Goal: Task Accomplishment & Management: Use online tool/utility

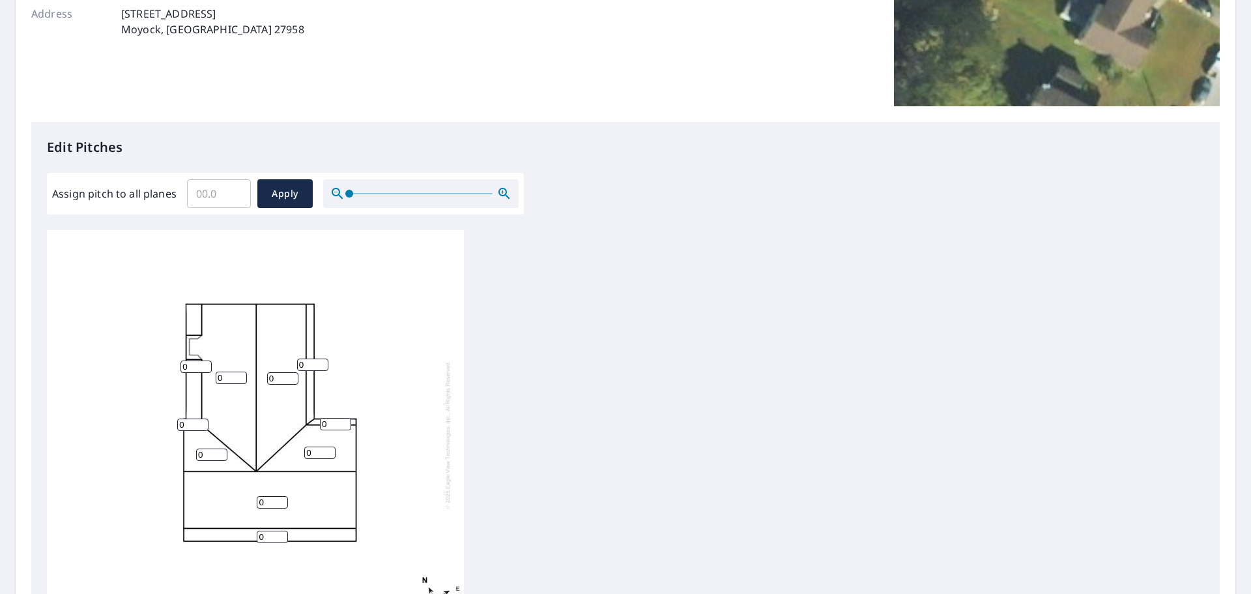
scroll to position [261, 0]
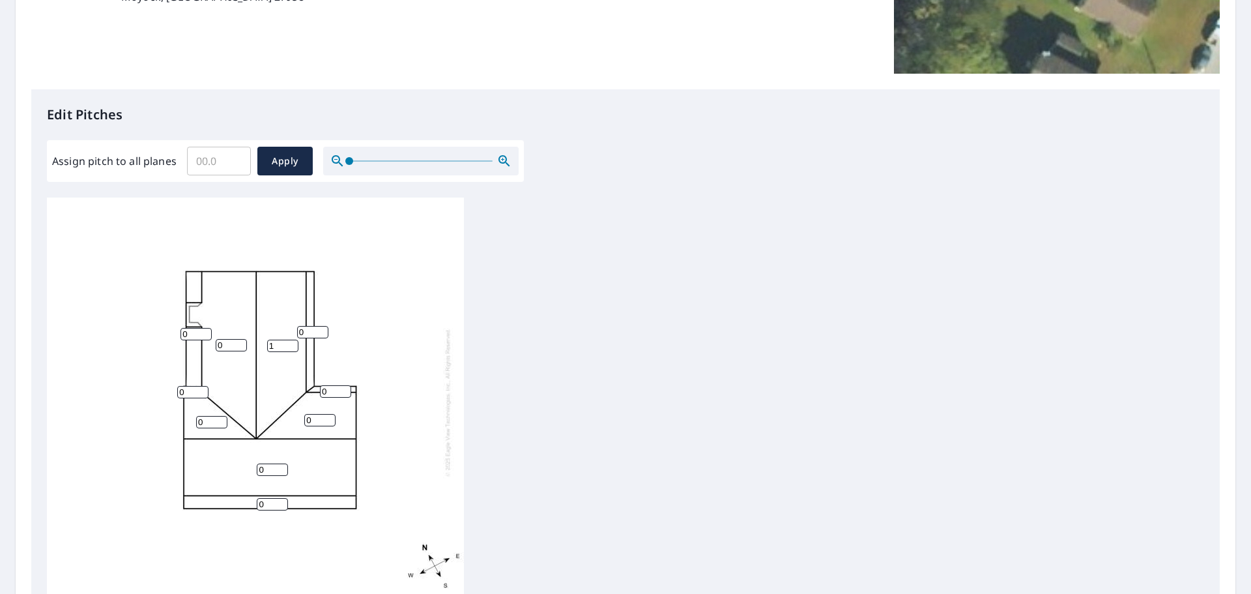
click at [291, 341] on input "1" at bounding box center [282, 346] width 31 height 12
click at [291, 341] on input "2" at bounding box center [282, 346] width 31 height 12
click at [291, 341] on input "3" at bounding box center [282, 346] width 31 height 12
type input "4"
click at [291, 341] on input "4" at bounding box center [282, 346] width 31 height 12
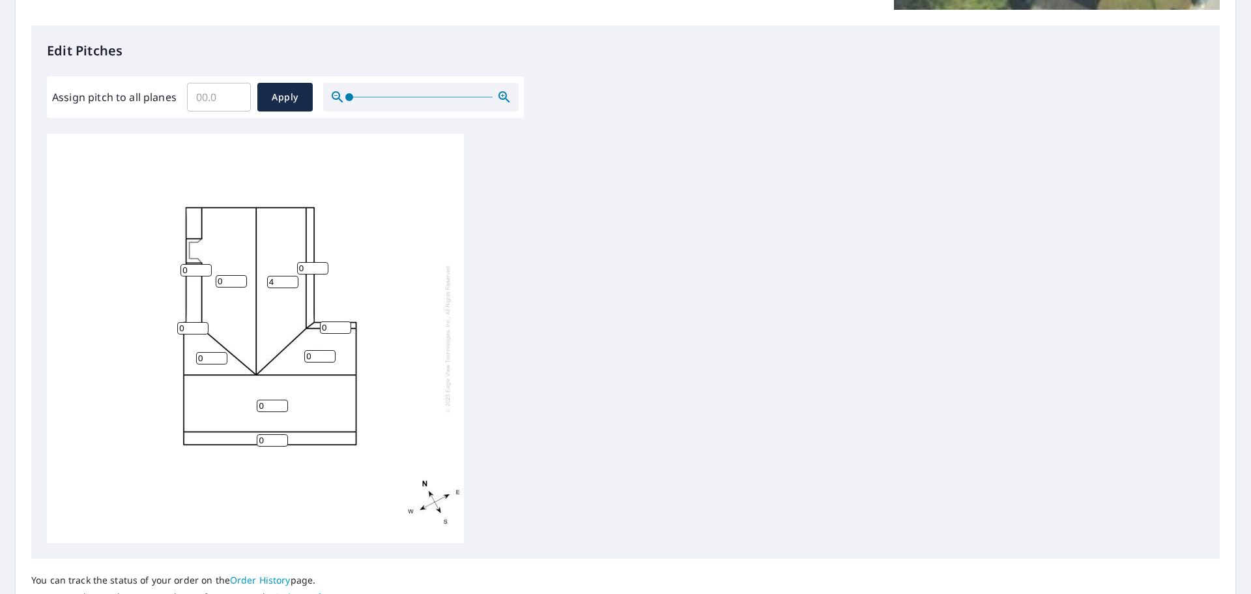
scroll to position [326, 0]
click at [321, 264] on input "1" at bounding box center [312, 267] width 31 height 12
click at [321, 264] on input "2" at bounding box center [312, 267] width 31 height 12
click at [321, 264] on input "3" at bounding box center [312, 267] width 31 height 12
click at [321, 264] on input "4" at bounding box center [312, 267] width 31 height 12
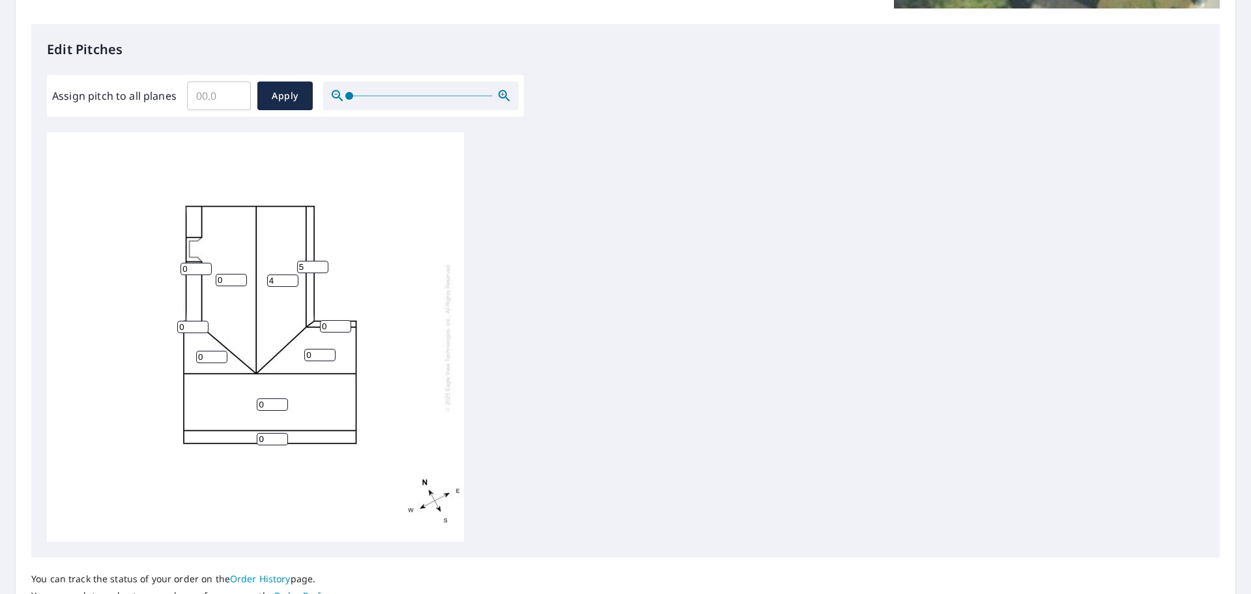
click at [321, 264] on input "5" at bounding box center [312, 267] width 31 height 12
click at [321, 264] on input "6" at bounding box center [312, 267] width 31 height 12
click at [321, 264] on input "7" at bounding box center [312, 267] width 31 height 12
click at [321, 264] on input "8" at bounding box center [312, 267] width 31 height 12
click at [321, 264] on input "9" at bounding box center [312, 267] width 31 height 12
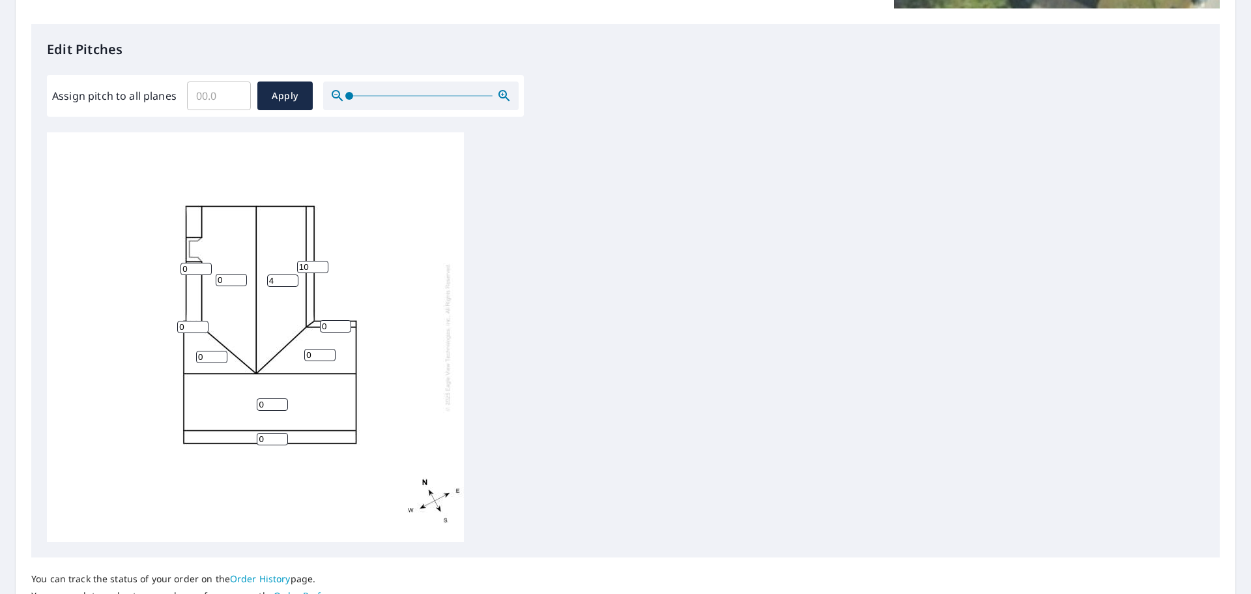
click at [321, 264] on input "10" at bounding box center [312, 267] width 31 height 12
click at [321, 264] on input "11" at bounding box center [312, 267] width 31 height 12
click at [321, 264] on input "12" at bounding box center [312, 267] width 31 height 12
click at [321, 264] on input "13" at bounding box center [312, 267] width 31 height 12
click at [321, 264] on input "14" at bounding box center [312, 267] width 31 height 12
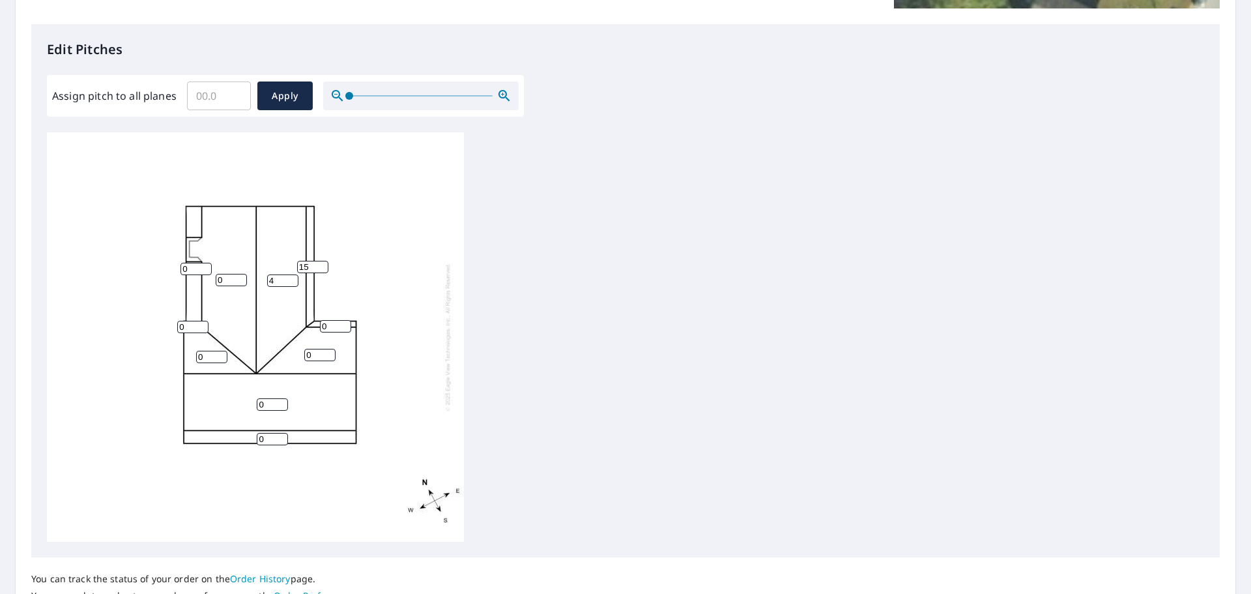
click at [321, 264] on input "15" at bounding box center [312, 267] width 31 height 12
click at [321, 264] on input "16" at bounding box center [312, 267] width 31 height 12
click at [321, 264] on input "17" at bounding box center [312, 267] width 31 height 12
click at [321, 264] on input "18" at bounding box center [312, 267] width 31 height 12
click at [321, 264] on input "19" at bounding box center [312, 267] width 31 height 12
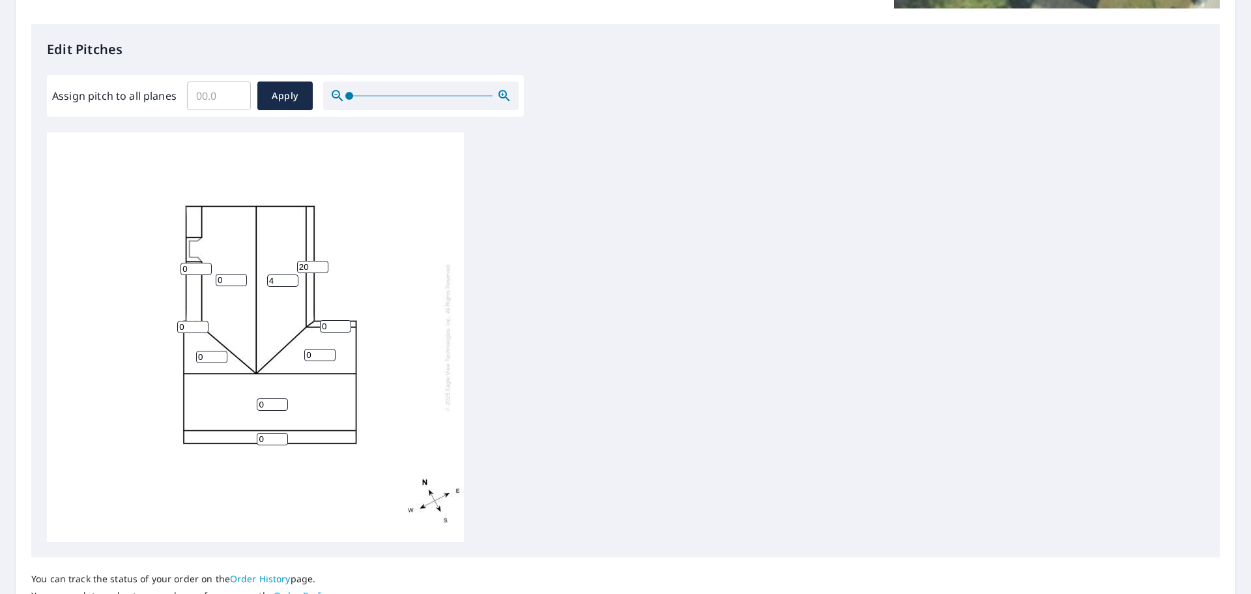
click at [321, 264] on input "20" at bounding box center [312, 267] width 31 height 12
click at [321, 264] on input "21" at bounding box center [312, 267] width 31 height 12
click at [321, 264] on input "22" at bounding box center [312, 267] width 31 height 12
type input "23"
click at [321, 264] on input "23" at bounding box center [312, 267] width 31 height 12
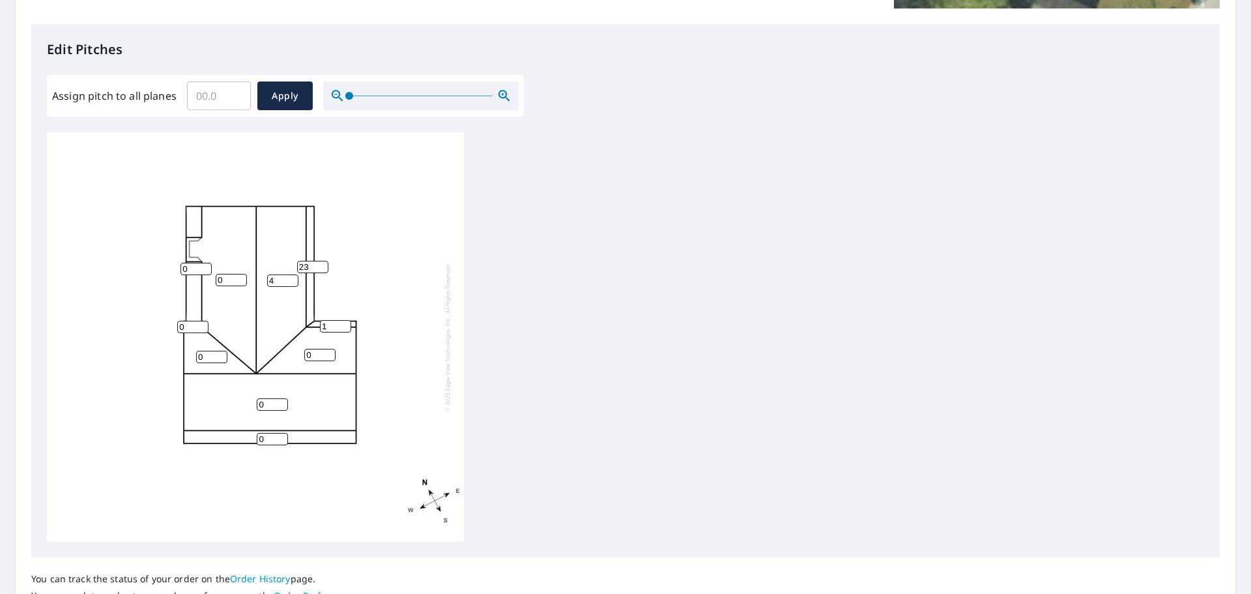
click at [345, 322] on input "1" at bounding box center [335, 326] width 31 height 12
click at [345, 322] on input "2" at bounding box center [335, 326] width 31 height 12
click at [345, 322] on input "3" at bounding box center [335, 326] width 31 height 12
click at [345, 322] on input "4" at bounding box center [335, 326] width 31 height 12
click at [345, 322] on input "5" at bounding box center [335, 326] width 31 height 12
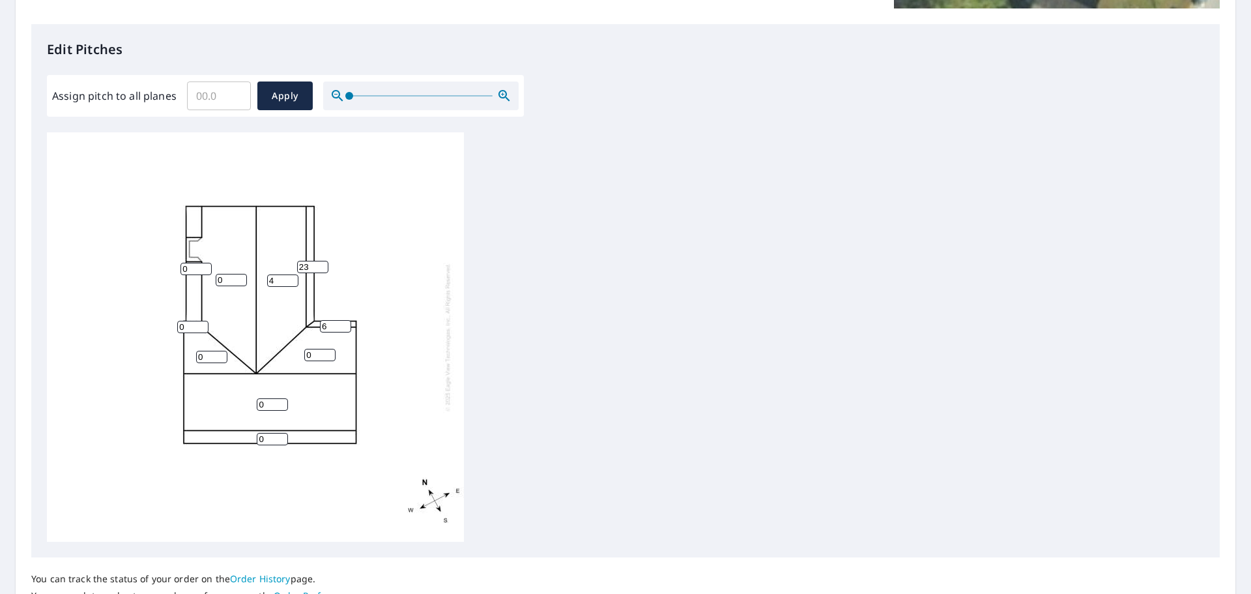
click at [345, 322] on input "6" at bounding box center [335, 326] width 31 height 12
click at [345, 322] on input "7" at bounding box center [335, 326] width 31 height 12
click at [345, 322] on input "8" at bounding box center [335, 326] width 31 height 12
click at [345, 322] on input "9" at bounding box center [335, 326] width 31 height 12
click at [345, 322] on input "10" at bounding box center [335, 326] width 31 height 12
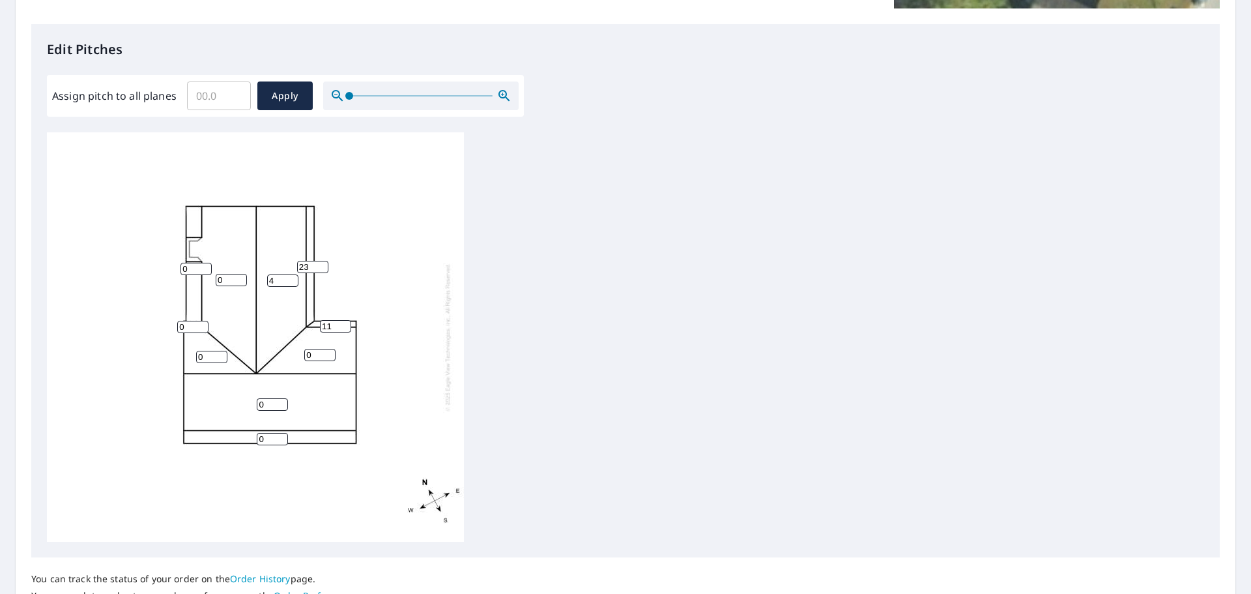
click at [345, 322] on input "11" at bounding box center [335, 326] width 31 height 12
click at [345, 322] on input "12" at bounding box center [335, 326] width 31 height 12
click at [345, 322] on input "13" at bounding box center [335, 326] width 31 height 12
click at [345, 322] on input "14" at bounding box center [335, 326] width 31 height 12
click at [345, 322] on input "15" at bounding box center [335, 326] width 31 height 12
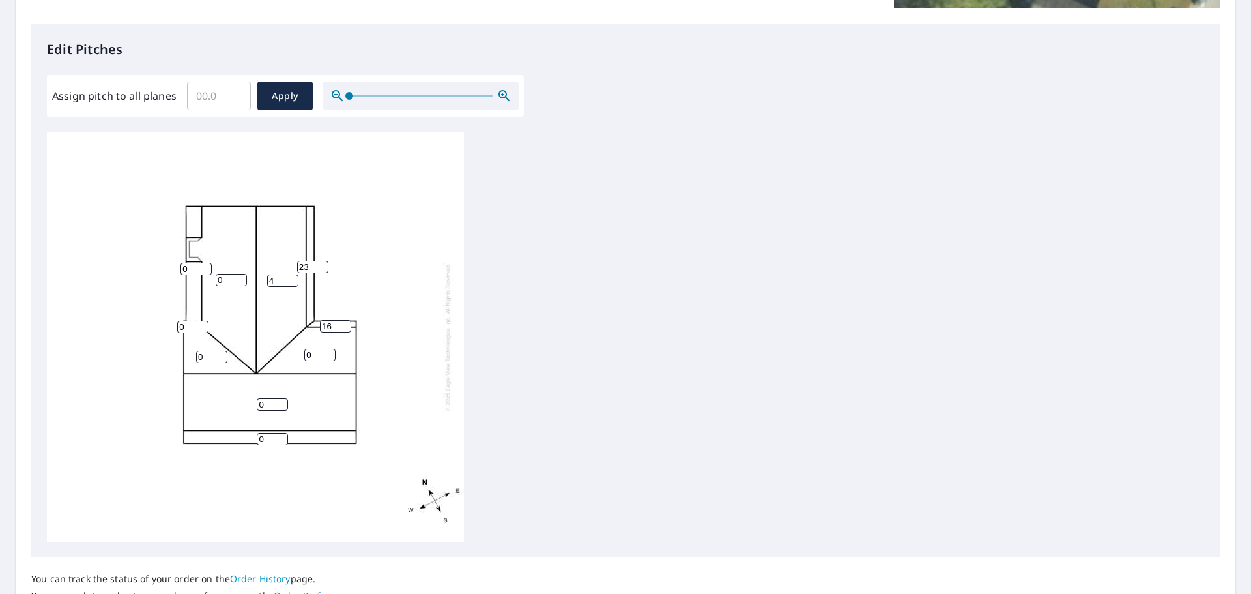
click at [345, 322] on input "16" at bounding box center [335, 326] width 31 height 12
click at [345, 322] on input "17" at bounding box center [335, 326] width 31 height 12
click at [345, 322] on input "18" at bounding box center [335, 326] width 31 height 12
click at [345, 322] on input "19" at bounding box center [335, 326] width 31 height 12
click at [345, 322] on input "20" at bounding box center [335, 326] width 31 height 12
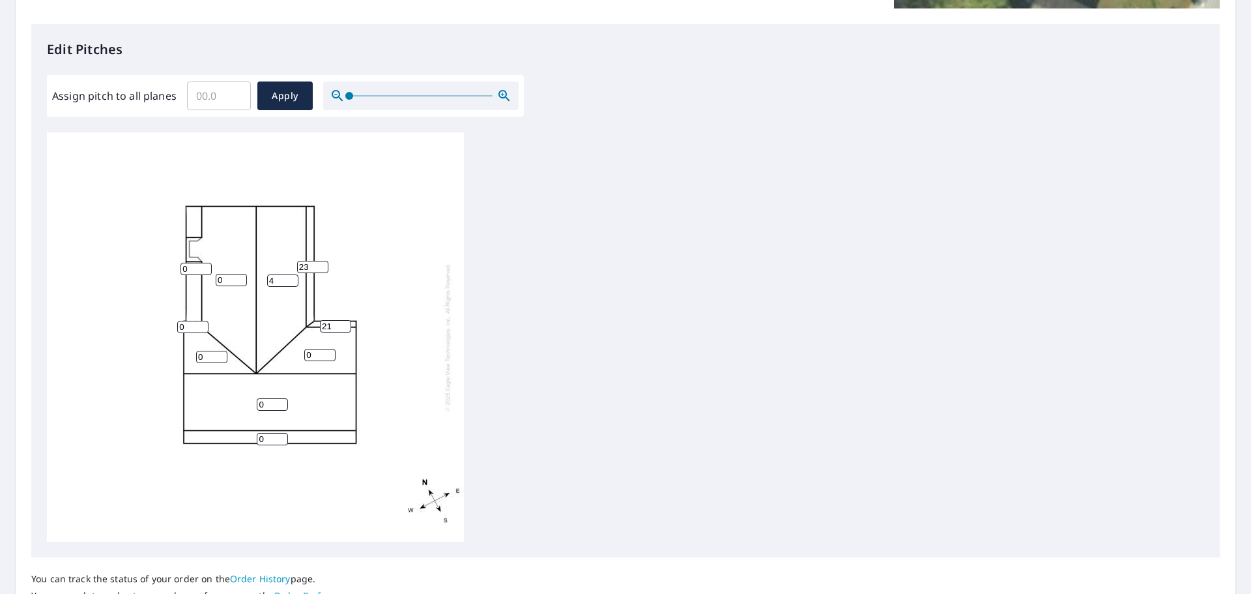
click at [345, 322] on input "21" at bounding box center [335, 326] width 31 height 12
click at [345, 322] on input "22" at bounding box center [335, 326] width 31 height 12
type input "23"
click at [345, 322] on input "23" at bounding box center [335, 326] width 31 height 12
click at [206, 267] on input "1" at bounding box center [196, 269] width 31 height 12
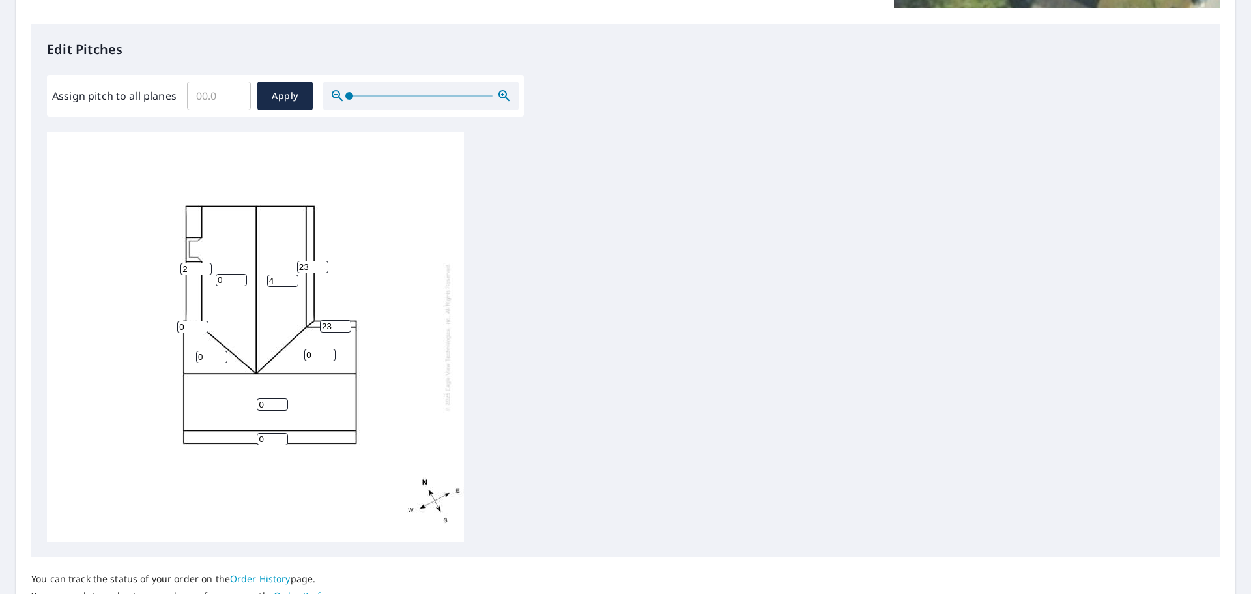
click at [206, 267] on input "2" at bounding box center [196, 269] width 31 height 12
click at [206, 267] on input "3" at bounding box center [196, 269] width 31 height 12
click at [206, 267] on input "4" at bounding box center [196, 269] width 31 height 12
click at [206, 267] on input "5" at bounding box center [196, 269] width 31 height 12
click at [206, 267] on input "6" at bounding box center [196, 269] width 31 height 12
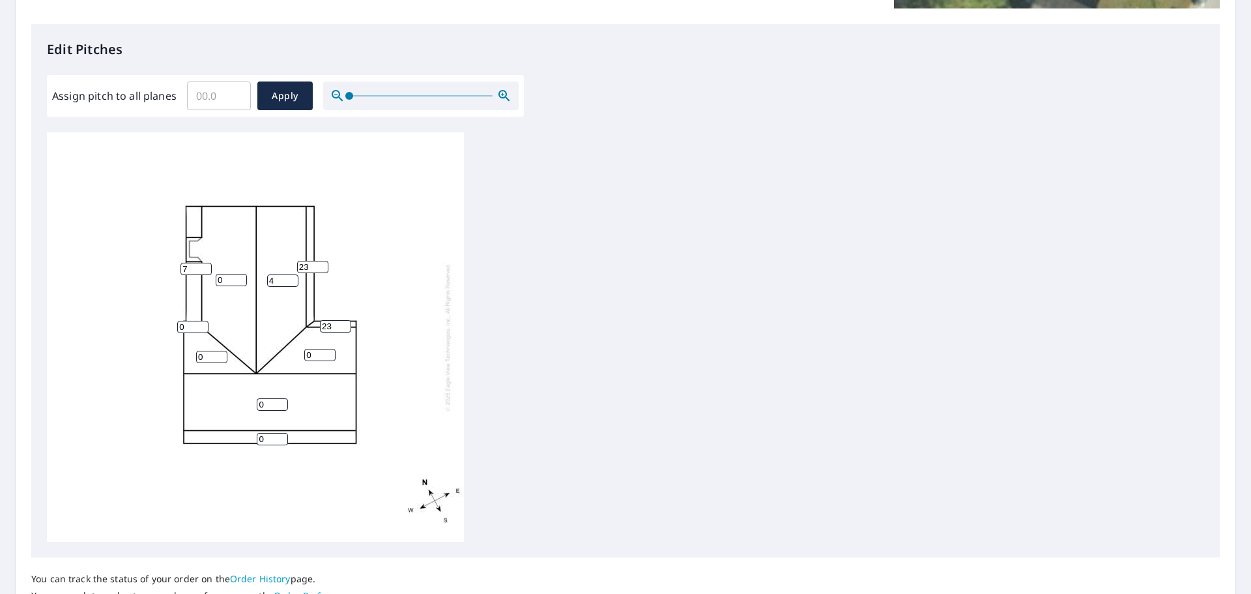
click at [206, 267] on input "7" at bounding box center [196, 269] width 31 height 12
click at [206, 267] on input "8" at bounding box center [196, 269] width 31 height 12
click at [206, 267] on input "9" at bounding box center [196, 269] width 31 height 12
click at [206, 267] on input "10" at bounding box center [196, 269] width 31 height 12
click at [206, 267] on input "11" at bounding box center [196, 269] width 31 height 12
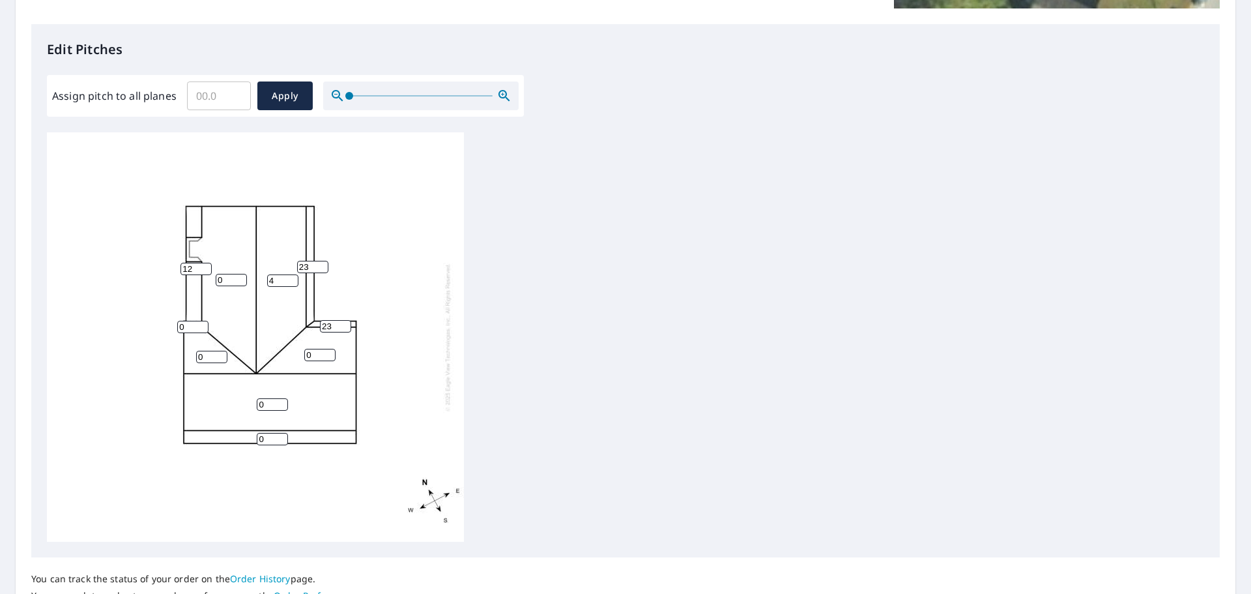
click at [206, 267] on input "12" at bounding box center [196, 269] width 31 height 12
click at [206, 267] on input "13" at bounding box center [196, 269] width 31 height 12
click at [206, 267] on input "14" at bounding box center [196, 269] width 31 height 12
click at [208, 265] on input "15" at bounding box center [196, 269] width 31 height 12
click at [208, 265] on input "16" at bounding box center [196, 269] width 31 height 12
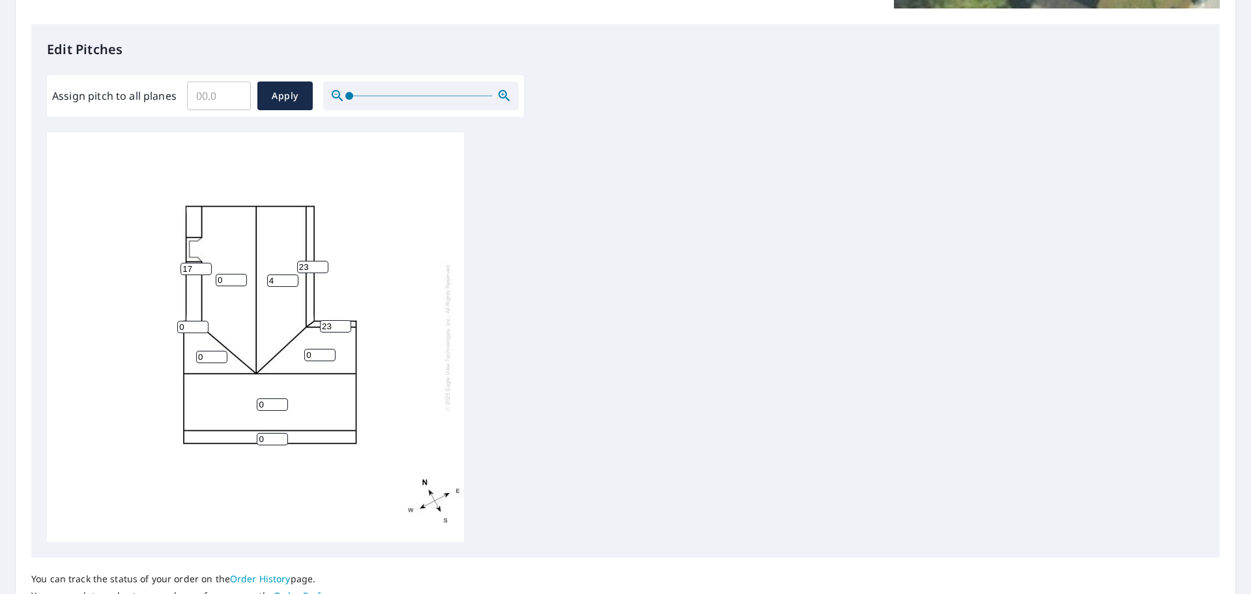
click at [208, 265] on input "17" at bounding box center [196, 269] width 31 height 12
click at [203, 263] on input "17" at bounding box center [196, 269] width 31 height 12
click at [207, 266] on input "18" at bounding box center [196, 269] width 31 height 12
click at [207, 266] on input "19" at bounding box center [196, 269] width 31 height 12
click at [207, 266] on input "20" at bounding box center [196, 269] width 31 height 12
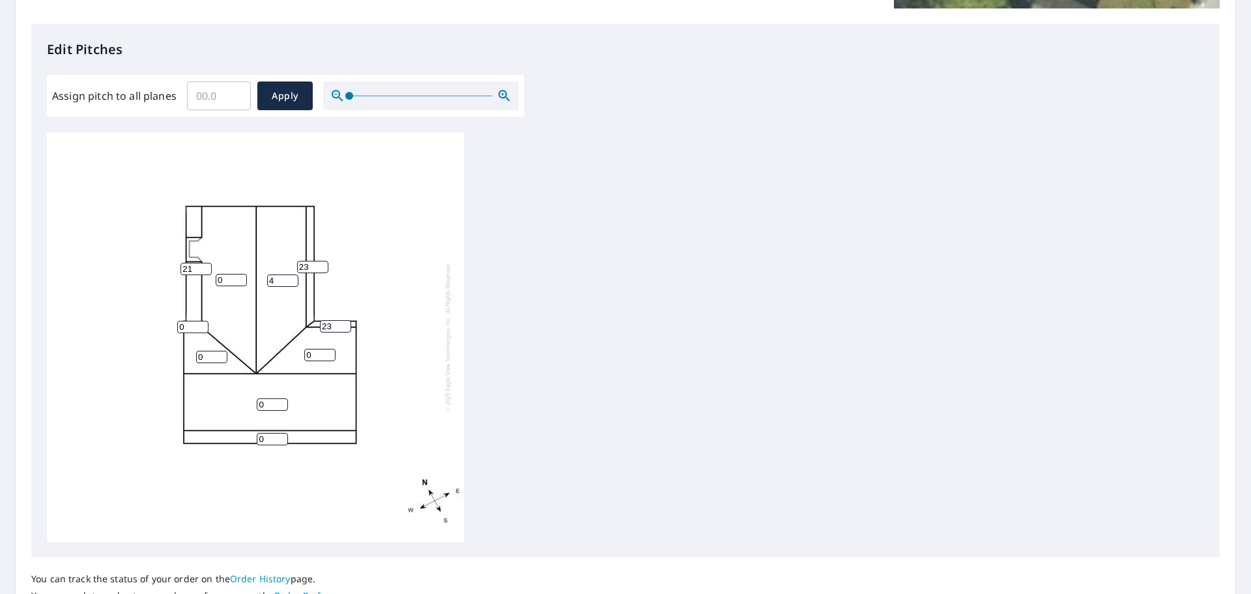
click at [207, 266] on input "21" at bounding box center [196, 269] width 31 height 12
click at [207, 266] on input "22" at bounding box center [196, 269] width 31 height 12
type input "23"
click at [207, 266] on input "23" at bounding box center [196, 269] width 31 height 12
click at [239, 278] on input "1" at bounding box center [231, 280] width 31 height 12
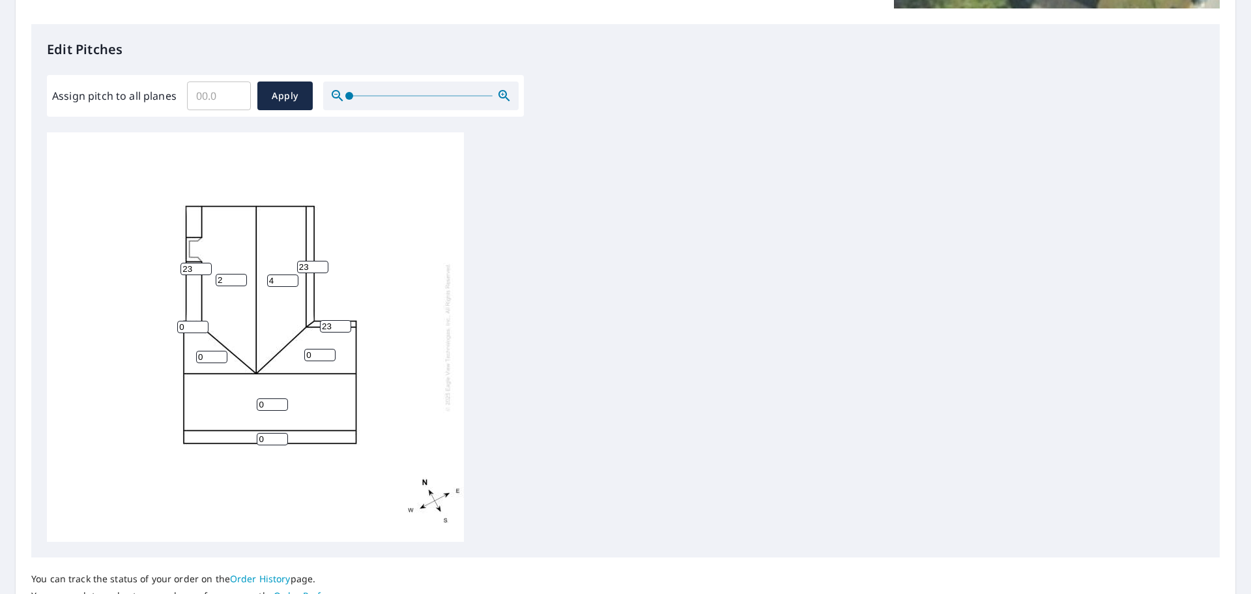
click at [239, 278] on input "2" at bounding box center [231, 280] width 31 height 12
click at [239, 278] on input "3" at bounding box center [231, 280] width 31 height 12
type input "4"
click at [239, 278] on input "4" at bounding box center [231, 280] width 31 height 12
click at [201, 324] on input "1" at bounding box center [192, 327] width 31 height 12
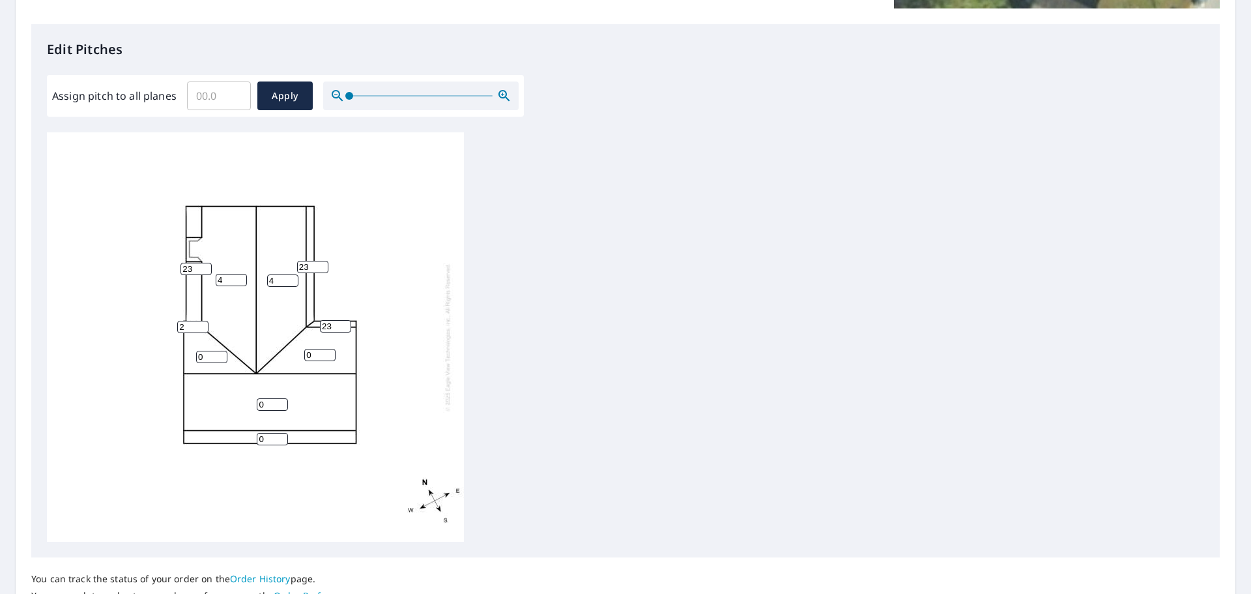
click at [201, 324] on input "2" at bounding box center [192, 327] width 31 height 12
click at [201, 324] on input "3" at bounding box center [192, 327] width 31 height 12
click at [201, 324] on input "4" at bounding box center [192, 327] width 31 height 12
click at [201, 324] on input "5" at bounding box center [192, 327] width 31 height 12
click at [201, 324] on input "6" at bounding box center [192, 327] width 31 height 12
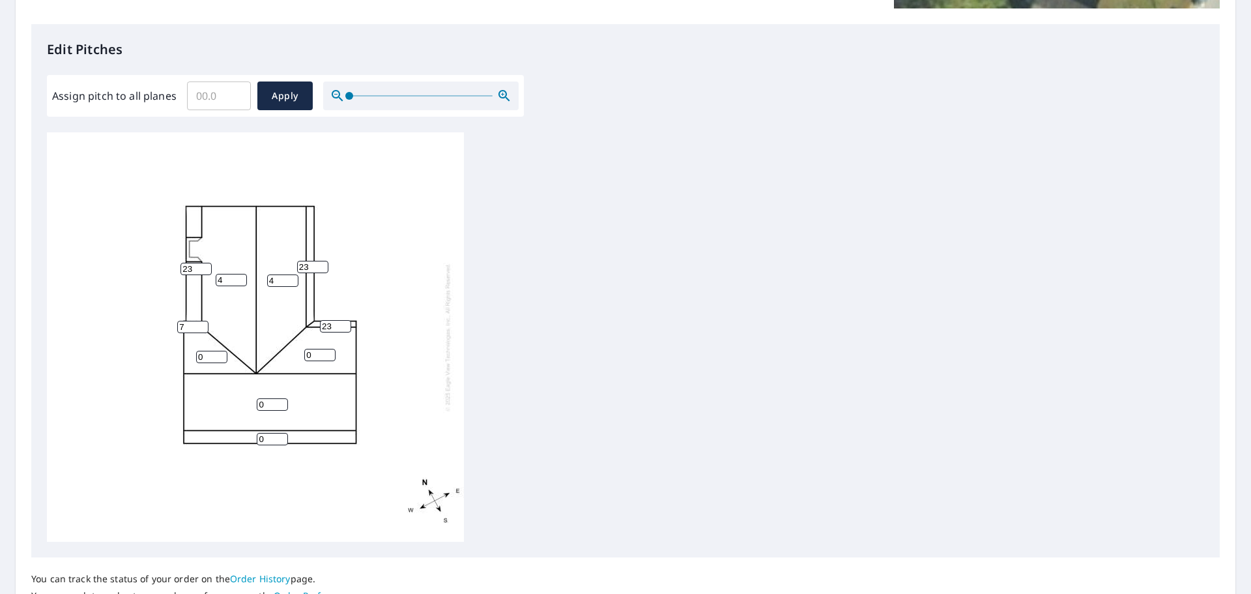
click at [201, 324] on input "7" at bounding box center [192, 327] width 31 height 12
click at [201, 324] on input "8" at bounding box center [192, 327] width 31 height 12
click at [201, 324] on input "9" at bounding box center [192, 327] width 31 height 12
click at [201, 324] on input "10" at bounding box center [192, 327] width 31 height 12
click at [201, 324] on input "11" at bounding box center [192, 327] width 31 height 12
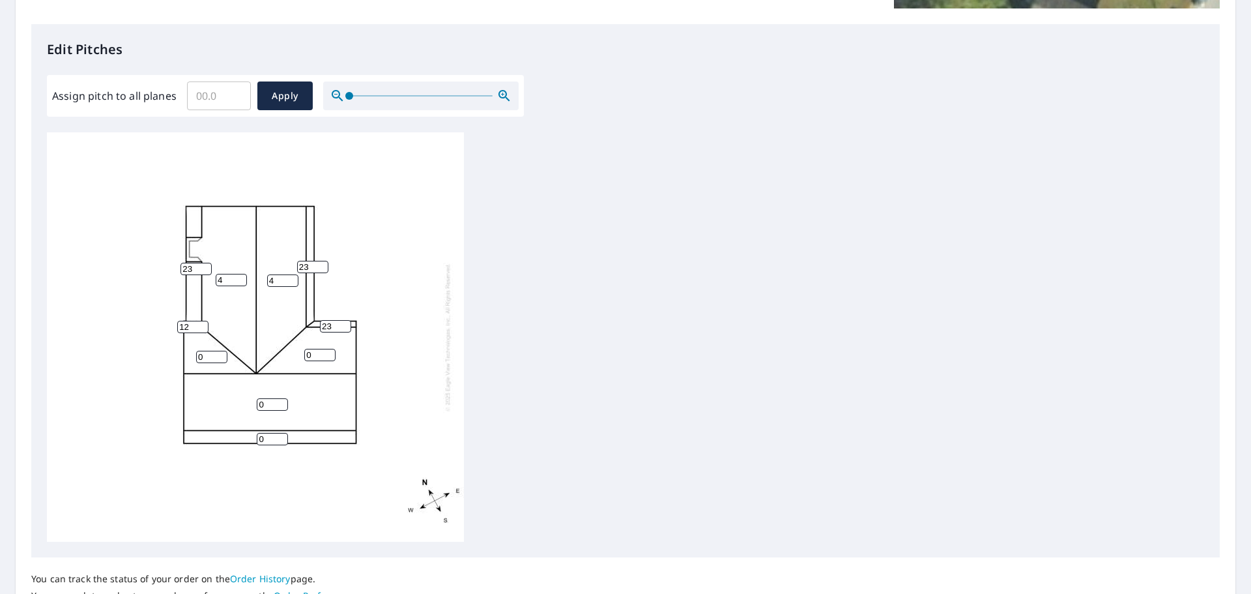
click at [201, 324] on input "12" at bounding box center [192, 327] width 31 height 12
click at [201, 324] on input "13" at bounding box center [192, 327] width 31 height 12
click at [201, 324] on input "14" at bounding box center [192, 327] width 31 height 12
click at [201, 324] on input "15" at bounding box center [192, 327] width 31 height 12
click at [201, 324] on input "16" at bounding box center [192, 327] width 31 height 12
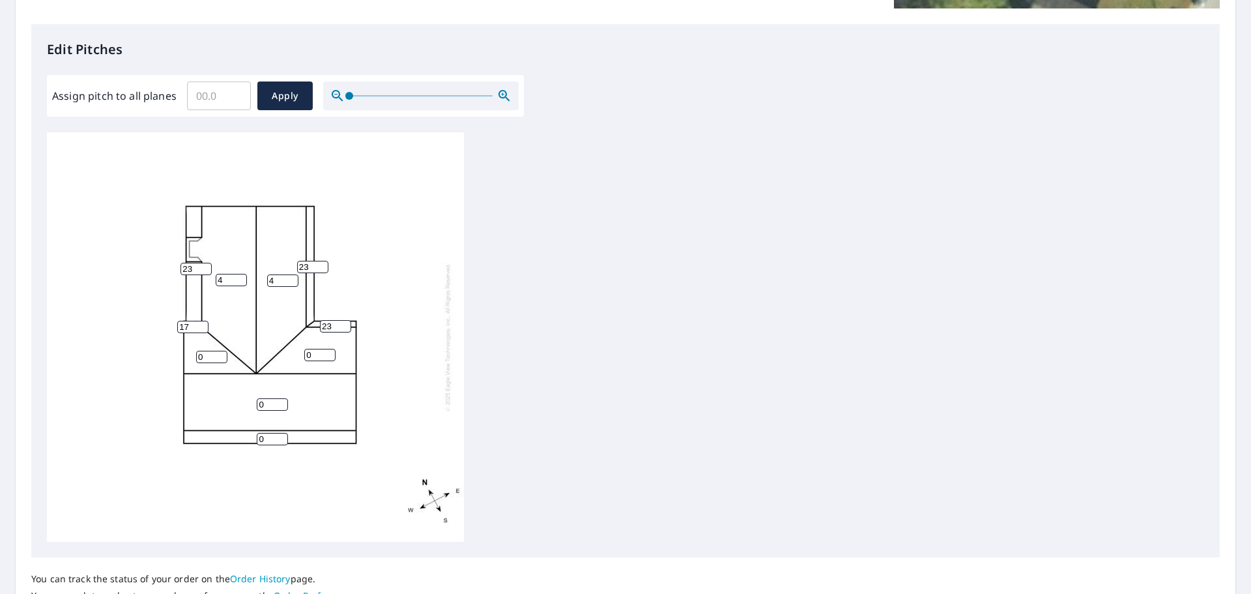
click at [201, 324] on input "17" at bounding box center [192, 327] width 31 height 12
click at [201, 324] on input "18" at bounding box center [192, 327] width 31 height 12
click at [201, 324] on input "19" at bounding box center [192, 327] width 31 height 12
click at [201, 324] on input "20" at bounding box center [192, 327] width 31 height 12
click at [201, 324] on input "21" at bounding box center [192, 327] width 31 height 12
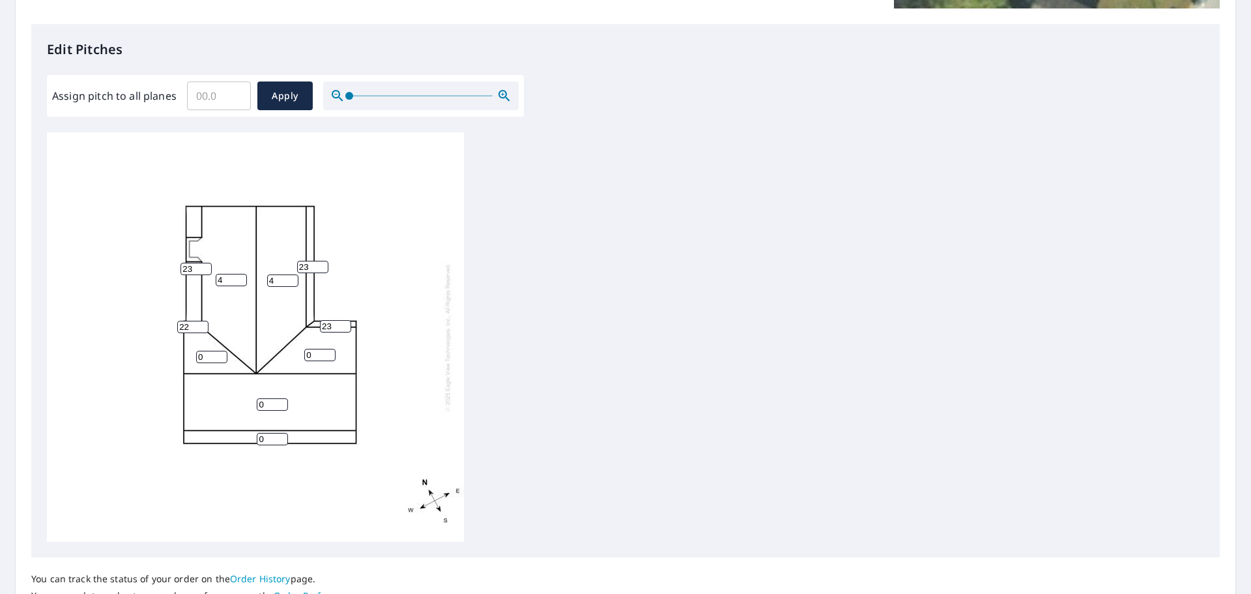
click at [201, 324] on input "22" at bounding box center [192, 327] width 31 height 12
type input "23"
click at [201, 324] on input "23" at bounding box center [192, 327] width 31 height 12
click at [220, 353] on input "1" at bounding box center [211, 357] width 31 height 12
click at [220, 353] on input "2" at bounding box center [211, 357] width 31 height 12
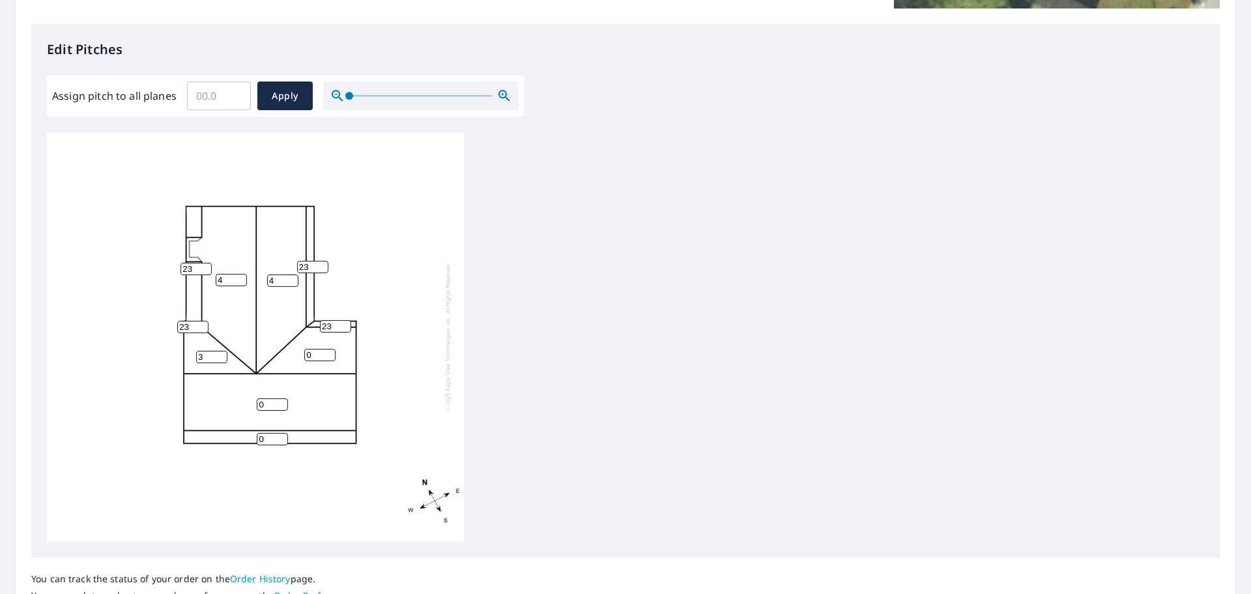
click at [220, 353] on input "3" at bounding box center [211, 357] width 31 height 12
click at [220, 353] on input "4" at bounding box center [211, 357] width 31 height 12
click at [220, 353] on input "5" at bounding box center [211, 357] width 31 height 12
click at [220, 353] on input "6" at bounding box center [211, 357] width 31 height 12
click at [220, 353] on input "7" at bounding box center [211, 357] width 31 height 12
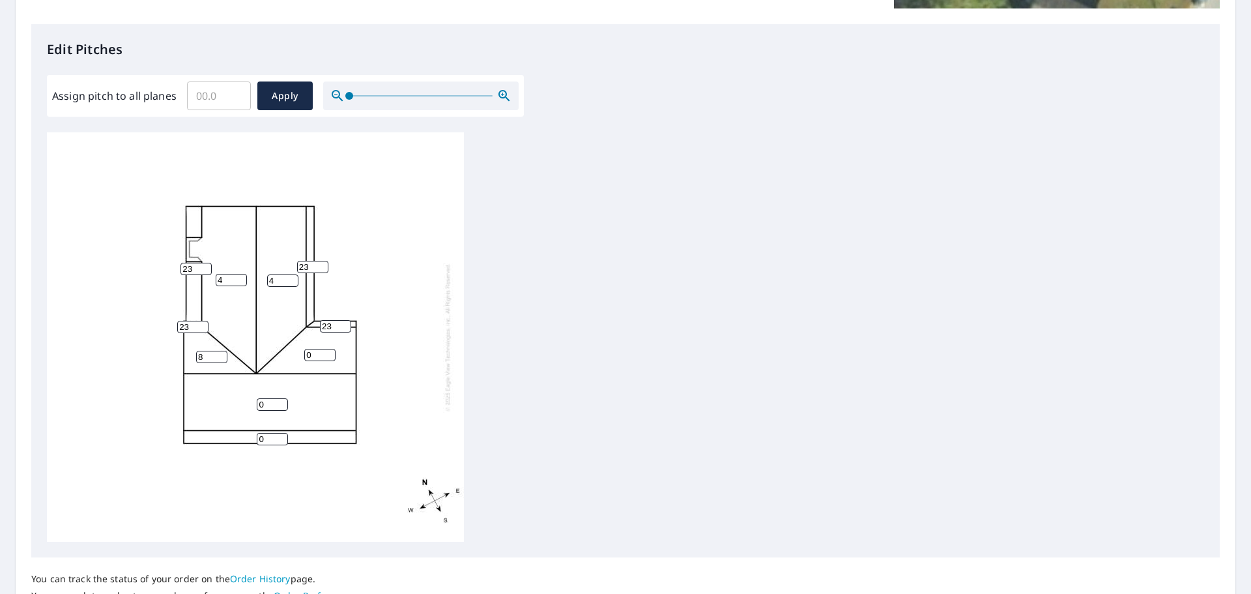
click at [220, 353] on input "8" at bounding box center [211, 357] width 31 height 12
click at [220, 353] on input "9" at bounding box center [211, 357] width 31 height 12
click at [220, 353] on input "10" at bounding box center [211, 357] width 31 height 12
click at [220, 353] on input "11" at bounding box center [211, 357] width 31 height 12
click at [220, 353] on input "12" at bounding box center [211, 357] width 31 height 12
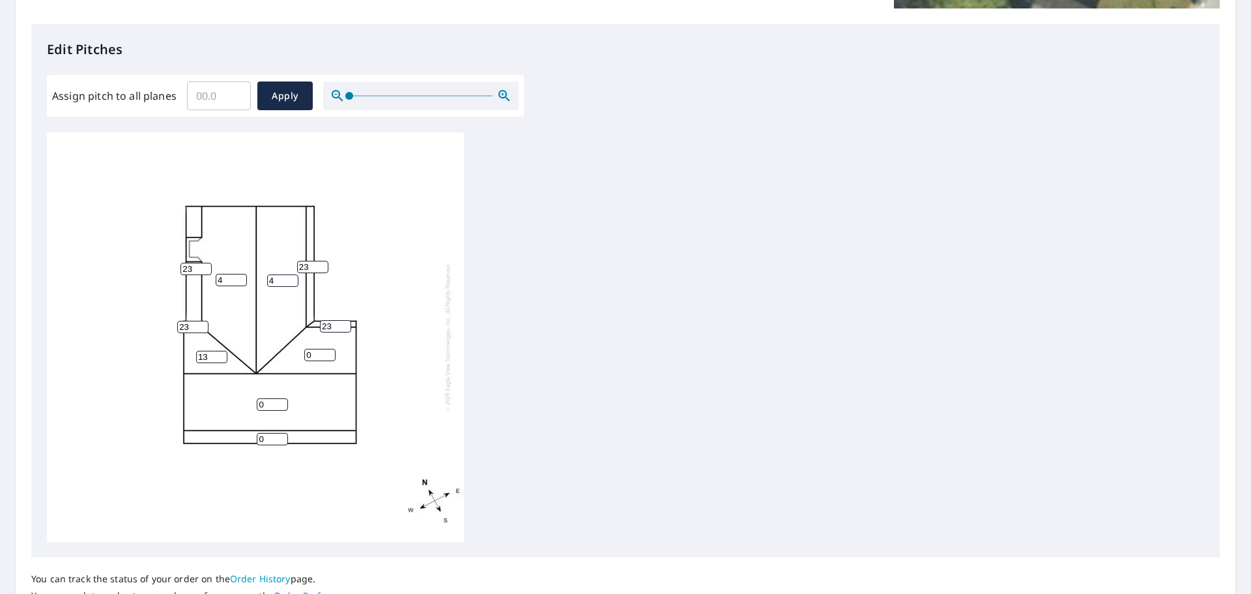
click at [220, 353] on input "13" at bounding box center [211, 357] width 31 height 12
click at [220, 353] on input "14" at bounding box center [211, 357] width 31 height 12
click at [220, 353] on input "15" at bounding box center [211, 357] width 31 height 12
click at [220, 356] on input "16" at bounding box center [211, 357] width 31 height 12
click at [220, 357] on input "15" at bounding box center [211, 357] width 31 height 12
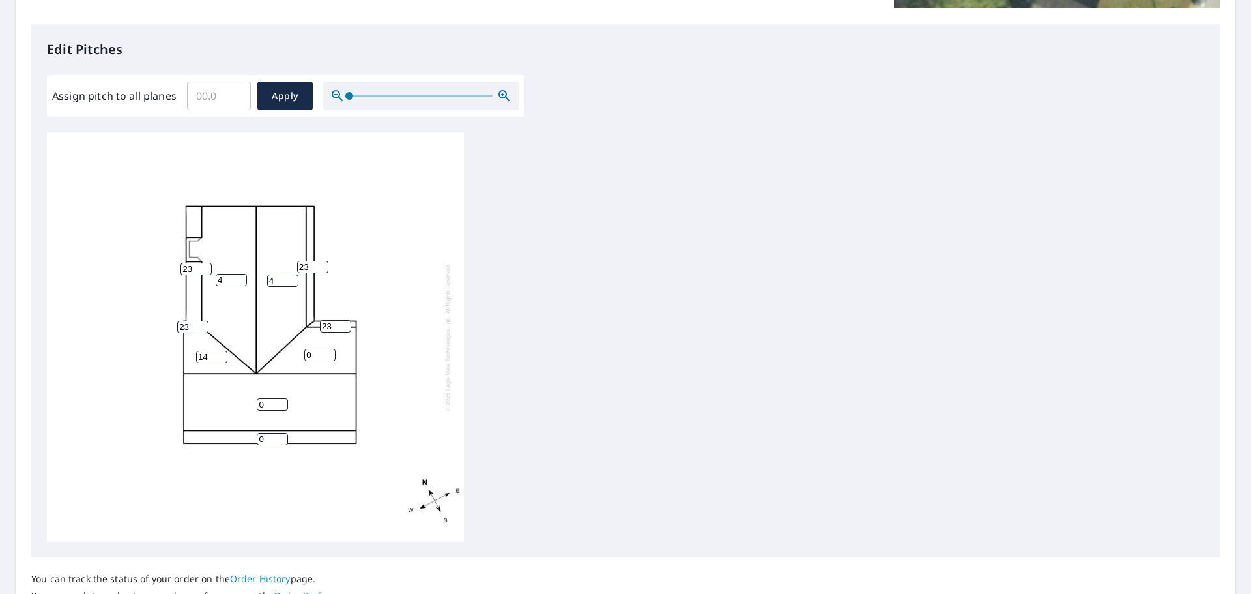
click at [220, 357] on input "14" at bounding box center [211, 357] width 31 height 12
click at [220, 357] on input "13" at bounding box center [211, 357] width 31 height 12
click at [218, 357] on input "12" at bounding box center [211, 357] width 31 height 12
click at [218, 357] on input "11" at bounding box center [211, 357] width 31 height 12
click at [218, 358] on input "10" at bounding box center [211, 357] width 31 height 12
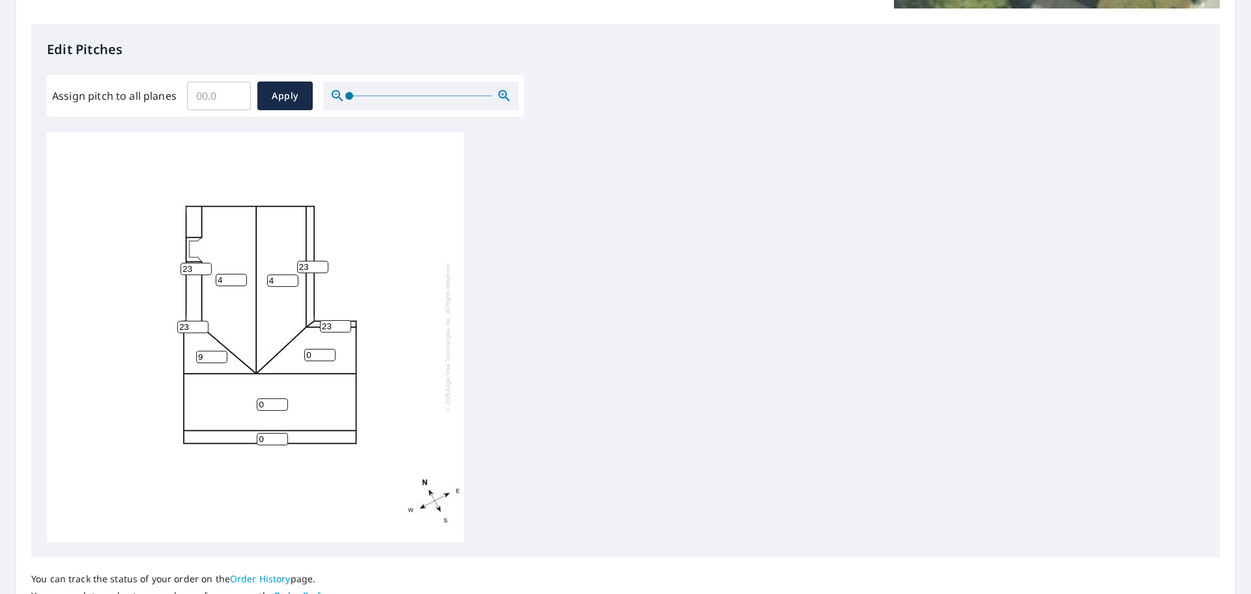
click at [218, 358] on input "9" at bounding box center [211, 357] width 31 height 12
click at [218, 358] on input "8" at bounding box center [211, 357] width 31 height 12
click at [218, 358] on input "7" at bounding box center [211, 357] width 31 height 12
click at [219, 357] on input "6" at bounding box center [211, 357] width 31 height 12
type input "5"
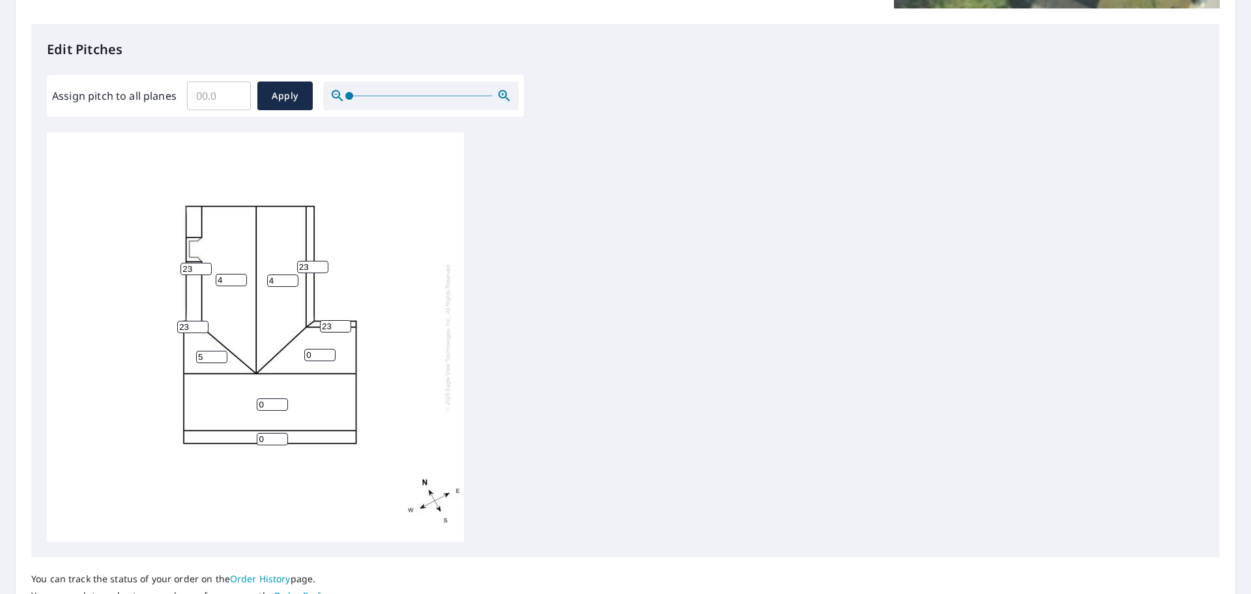
click at [217, 358] on input "5" at bounding box center [211, 357] width 31 height 12
click at [328, 351] on input "1" at bounding box center [319, 355] width 31 height 12
click at [328, 351] on input "2" at bounding box center [319, 355] width 31 height 12
click at [328, 351] on input "3" at bounding box center [319, 355] width 31 height 12
click at [328, 351] on input "4" at bounding box center [319, 355] width 31 height 12
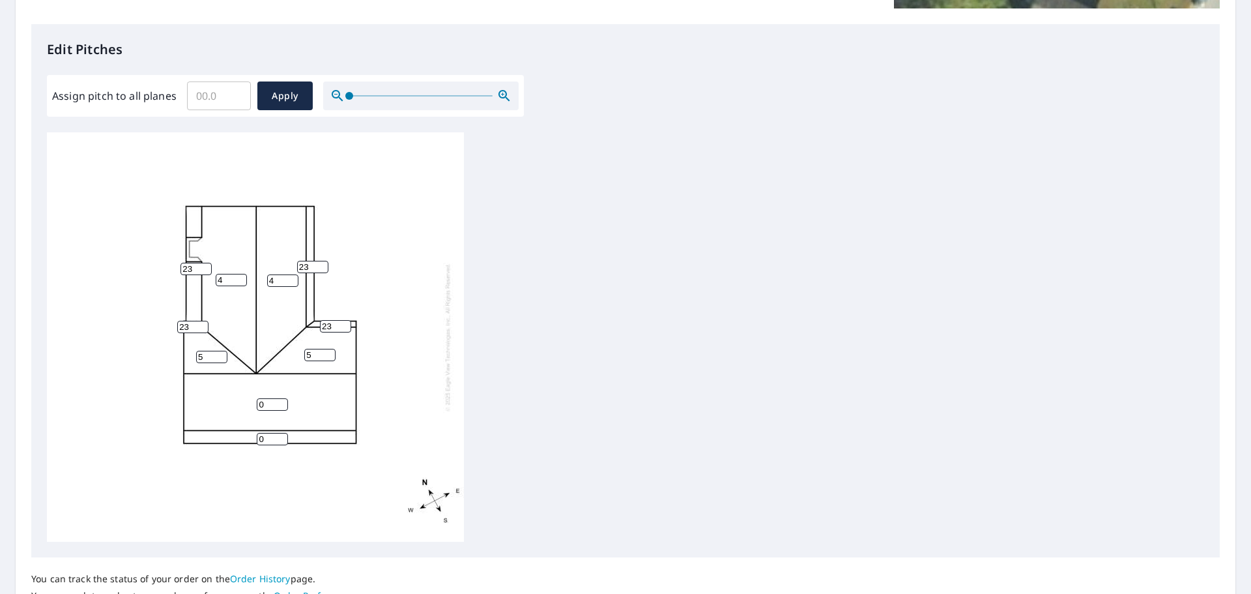
type input "5"
click at [328, 351] on input "5" at bounding box center [319, 355] width 31 height 12
click at [282, 401] on input "1" at bounding box center [272, 404] width 31 height 12
click at [282, 401] on input "2" at bounding box center [272, 404] width 31 height 12
click at [282, 401] on input "3" at bounding box center [272, 404] width 31 height 12
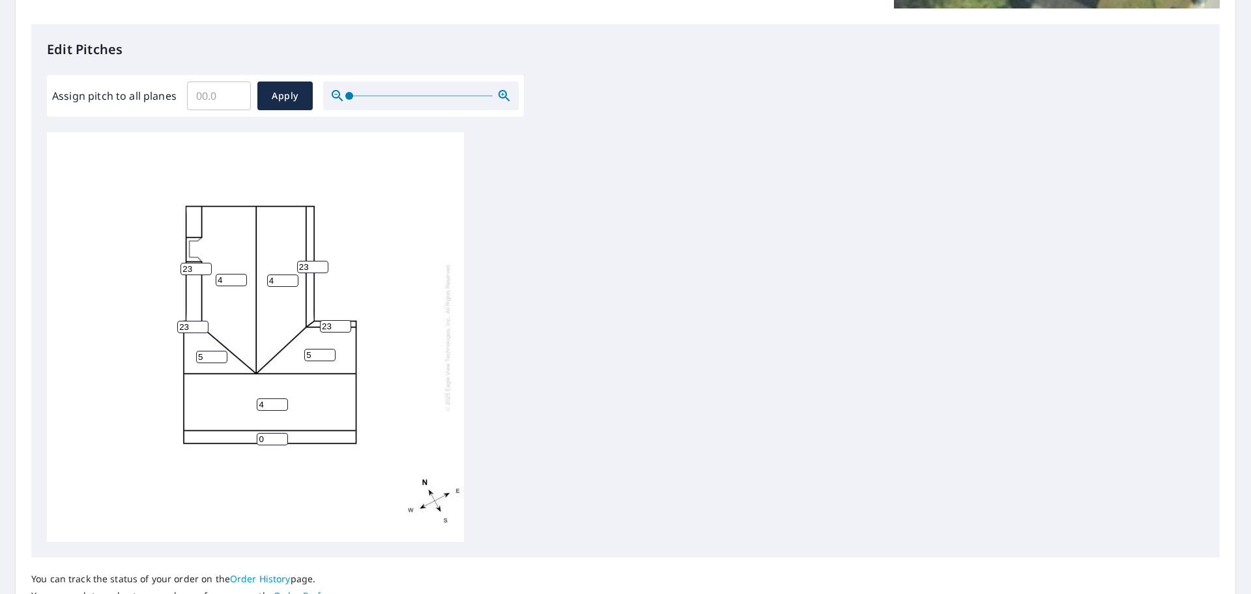
click at [282, 401] on input "4" at bounding box center [272, 404] width 31 height 12
click at [282, 401] on input "5" at bounding box center [272, 404] width 31 height 12
click at [282, 401] on input "6" at bounding box center [272, 404] width 31 height 12
click at [282, 401] on input "7" at bounding box center [272, 404] width 31 height 12
click at [282, 405] on input "6" at bounding box center [272, 404] width 31 height 12
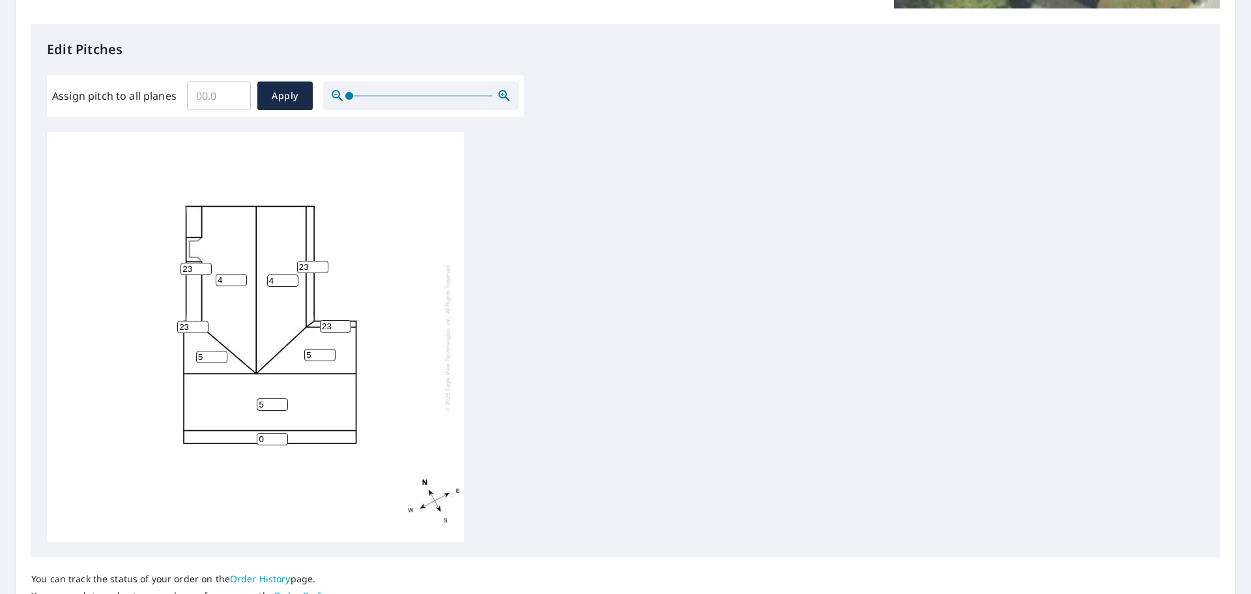
type input "5"
click at [282, 405] on input "5" at bounding box center [272, 404] width 31 height 12
click at [280, 437] on input "1" at bounding box center [272, 439] width 31 height 12
click at [280, 437] on input "2" at bounding box center [272, 439] width 31 height 12
click at [280, 437] on input "3" at bounding box center [272, 439] width 31 height 12
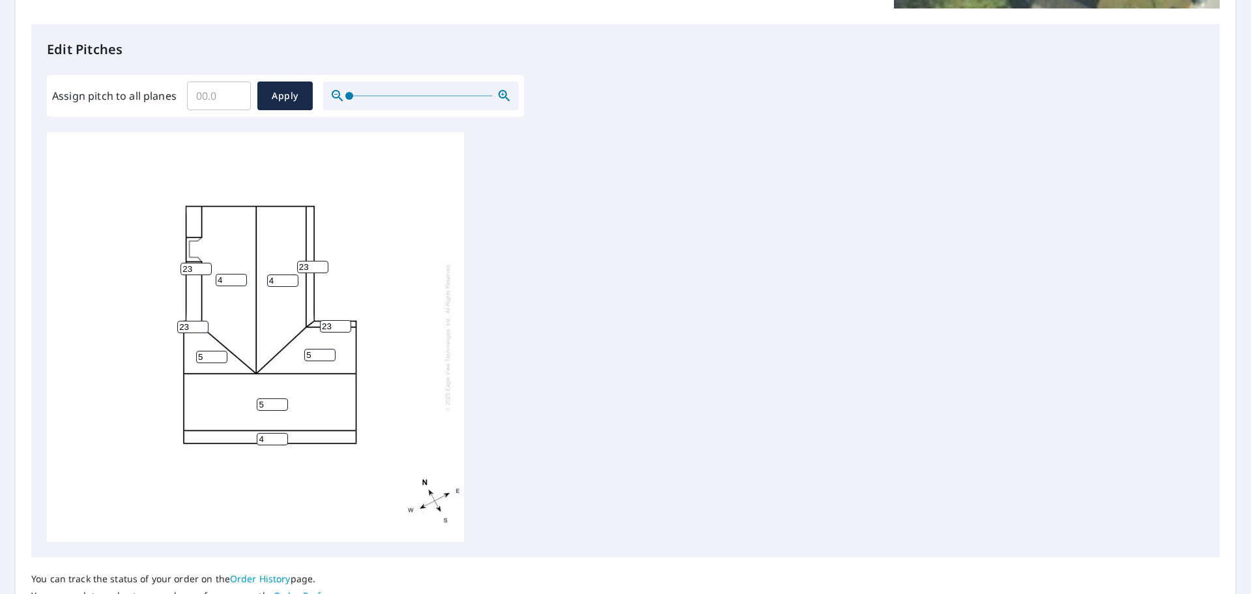
click at [280, 437] on input "4" at bounding box center [272, 439] width 31 height 12
click at [280, 437] on input "5" at bounding box center [272, 439] width 31 height 12
click at [280, 437] on input "6" at bounding box center [272, 439] width 31 height 12
click at [280, 437] on input "7" at bounding box center [272, 439] width 31 height 12
click at [280, 437] on input "8" at bounding box center [272, 439] width 31 height 12
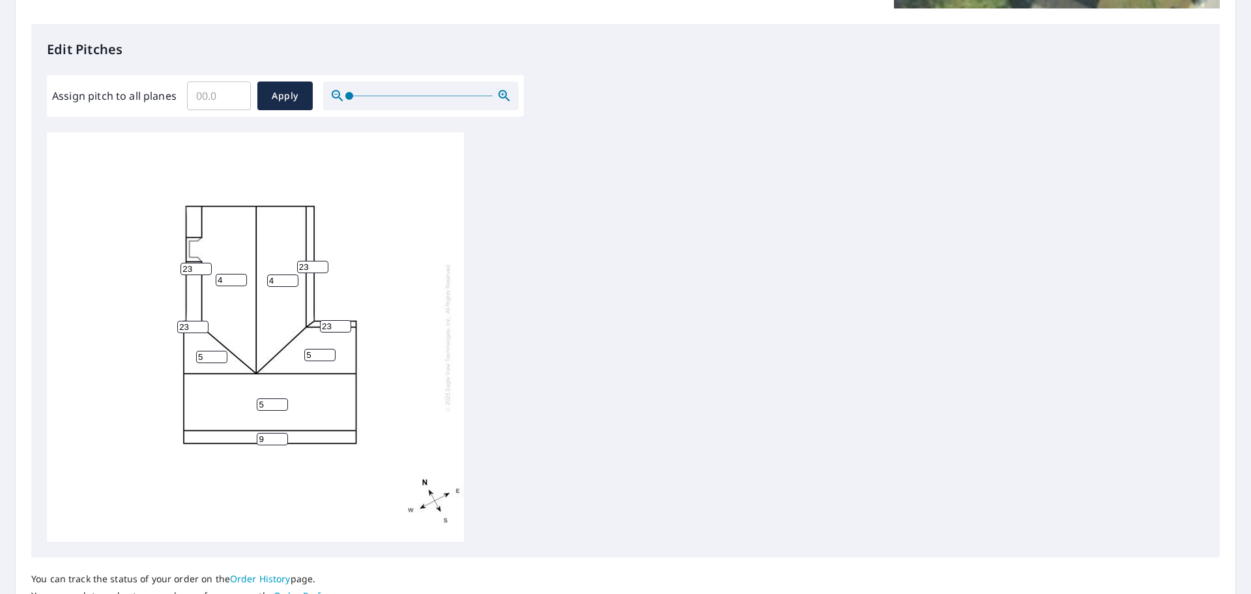
click at [280, 437] on input "9" at bounding box center [272, 439] width 31 height 12
click at [280, 437] on input "10" at bounding box center [272, 439] width 31 height 12
click at [280, 437] on input "13" at bounding box center [272, 439] width 31 height 12
click at [280, 437] on input "14" at bounding box center [272, 439] width 31 height 12
click at [280, 437] on input "15" at bounding box center [272, 439] width 31 height 12
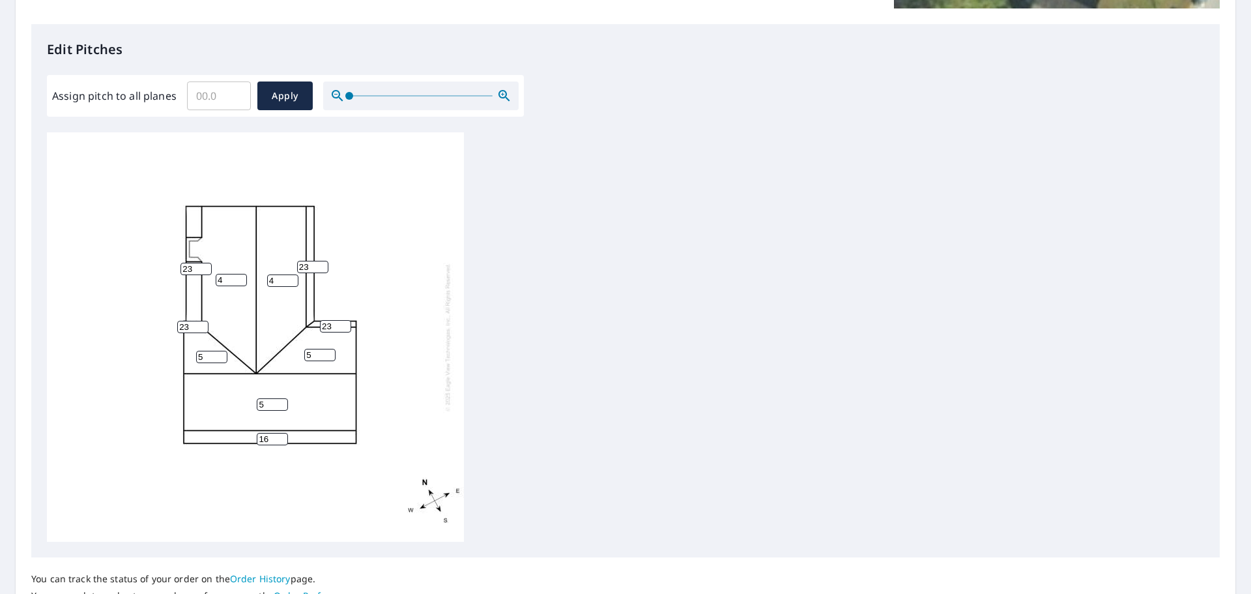
click at [280, 437] on input "16" at bounding box center [272, 439] width 31 height 12
click at [280, 437] on input "17" at bounding box center [272, 439] width 31 height 12
click at [285, 433] on input "18" at bounding box center [272, 439] width 31 height 12
click at [285, 433] on input "19" at bounding box center [272, 439] width 31 height 12
click at [283, 436] on input "20" at bounding box center [272, 439] width 31 height 12
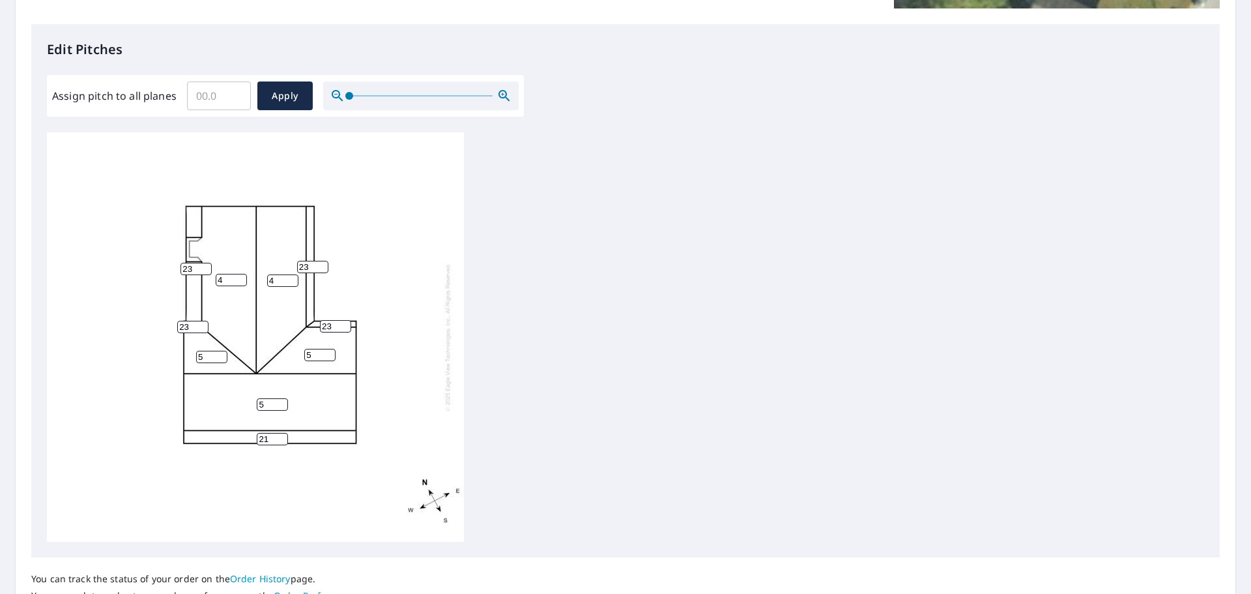
click at [283, 436] on input "21" at bounding box center [272, 439] width 31 height 12
click at [283, 436] on input "22" at bounding box center [272, 439] width 31 height 12
type input "23"
click at [283, 436] on input "23" at bounding box center [272, 439] width 31 height 12
click at [293, 94] on span "Apply" at bounding box center [285, 96] width 35 height 16
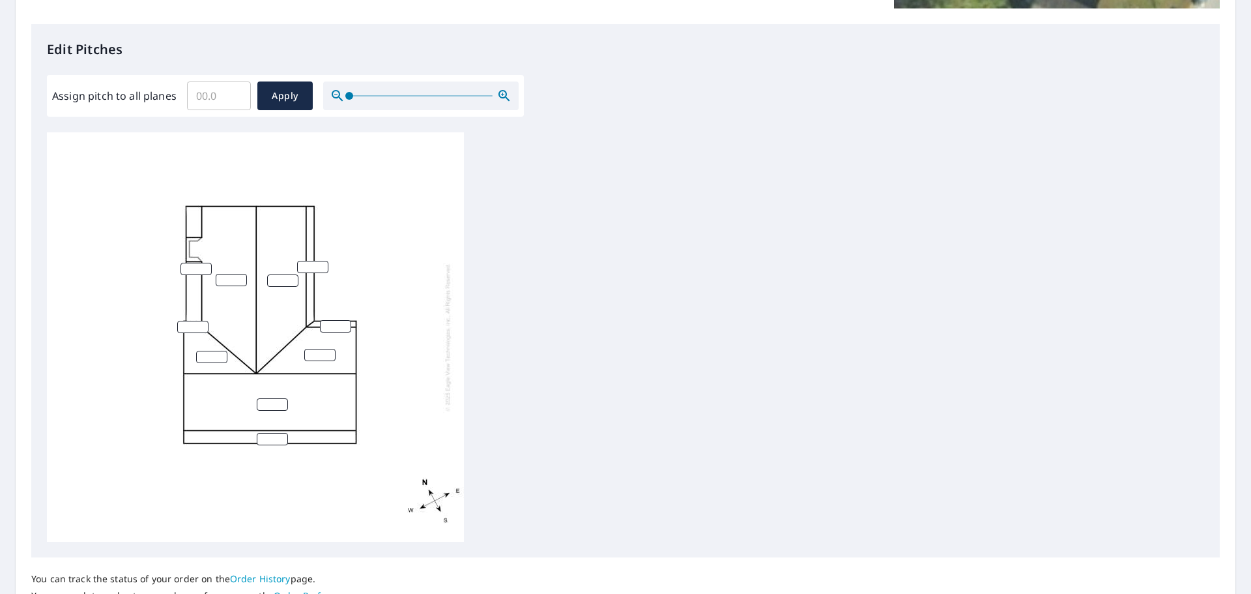
scroll to position [14, 0]
click at [240, 270] on input "1" at bounding box center [231, 276] width 31 height 12
click at [240, 270] on input "2" at bounding box center [231, 276] width 31 height 12
click at [240, 270] on input "3" at bounding box center [231, 276] width 31 height 12
click at [240, 270] on input "4" at bounding box center [231, 276] width 31 height 12
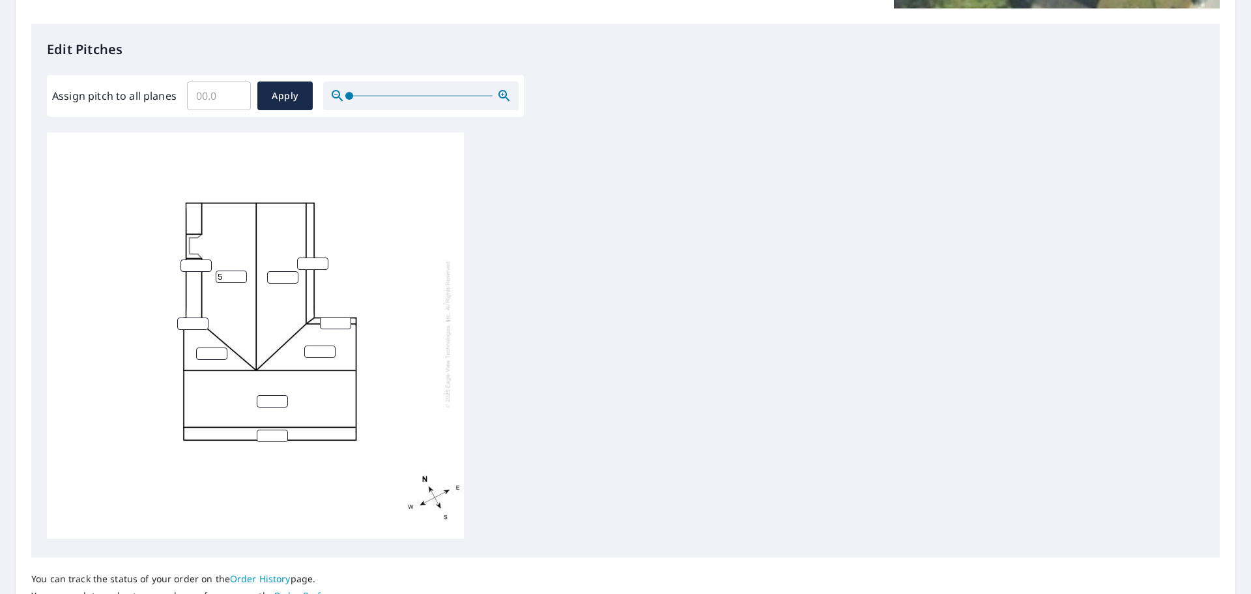
type input "5"
click at [240, 270] on input "5" at bounding box center [231, 276] width 31 height 12
click at [292, 271] on input "1" at bounding box center [282, 277] width 31 height 12
click at [292, 271] on input "2" at bounding box center [282, 277] width 31 height 12
click at [292, 271] on input "3" at bounding box center [282, 277] width 31 height 12
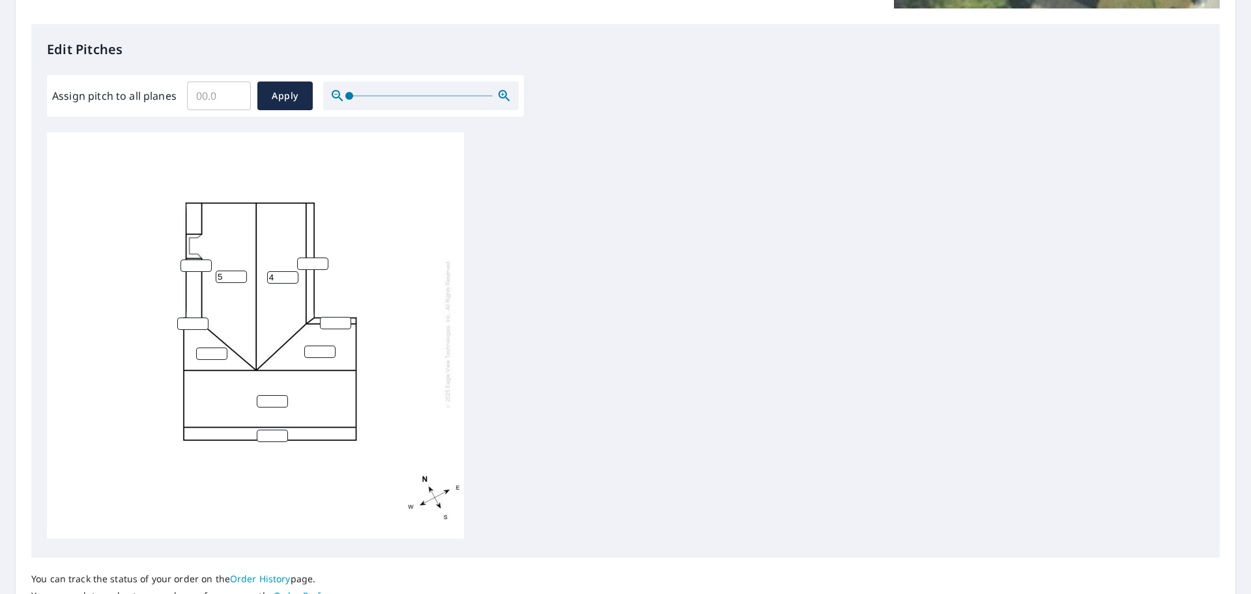
click at [292, 271] on input "4" at bounding box center [282, 277] width 31 height 12
type input "5"
click at [292, 271] on input "5" at bounding box center [282, 277] width 31 height 12
click at [323, 257] on input "1" at bounding box center [312, 263] width 31 height 12
click at [323, 257] on input "2" at bounding box center [312, 263] width 31 height 12
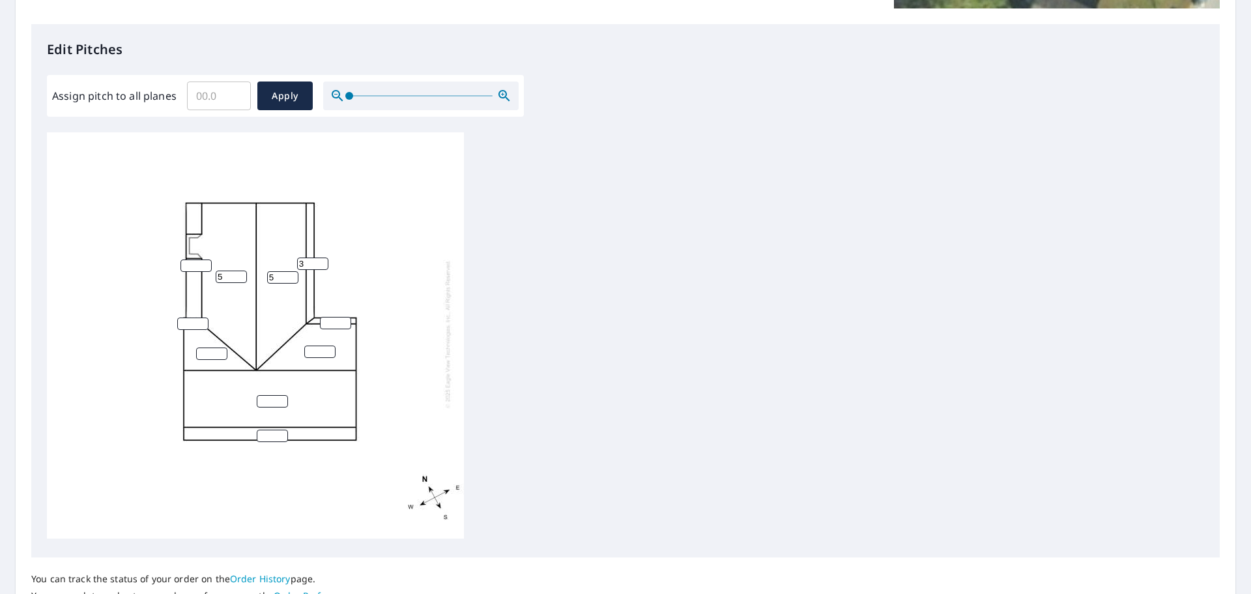
click at [323, 257] on input "3" at bounding box center [312, 263] width 31 height 12
click at [323, 257] on input "4" at bounding box center [312, 263] width 31 height 12
click at [323, 257] on input "5" at bounding box center [312, 263] width 31 height 12
click at [323, 257] on input "6" at bounding box center [312, 263] width 31 height 12
click at [323, 257] on input "7" at bounding box center [312, 263] width 31 height 12
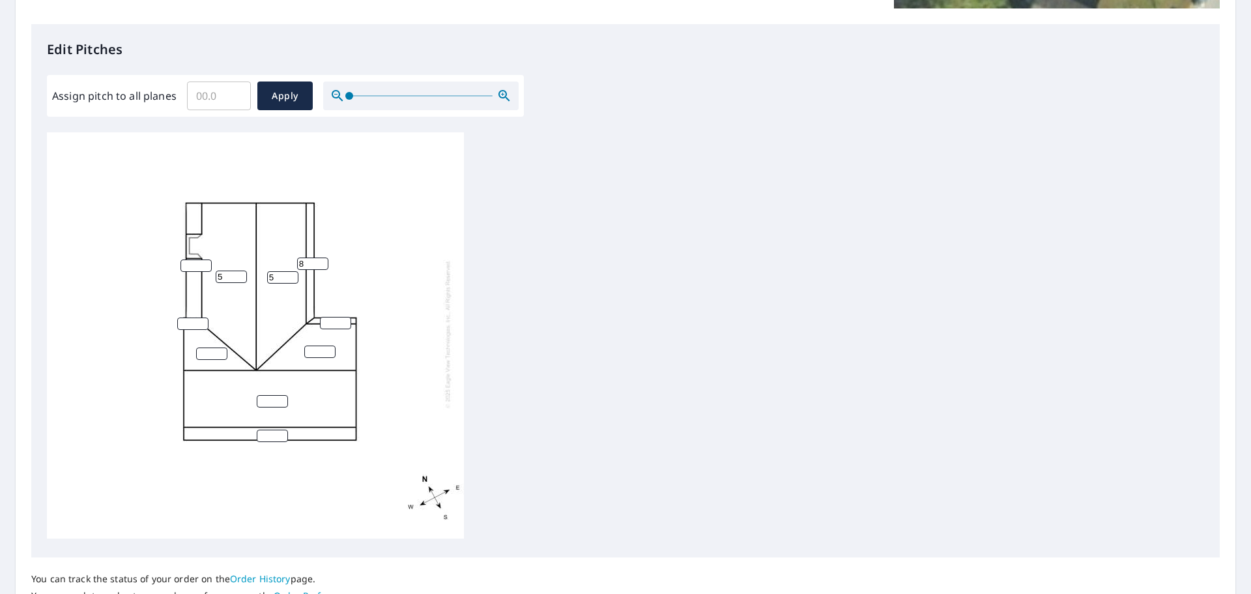
click at [323, 257] on input "8" at bounding box center [312, 263] width 31 height 12
click at [323, 257] on input "9" at bounding box center [312, 263] width 31 height 12
click at [323, 257] on input "10" at bounding box center [312, 263] width 31 height 12
click at [323, 257] on input "11" at bounding box center [312, 263] width 31 height 12
click at [323, 257] on input "12" at bounding box center [312, 263] width 31 height 12
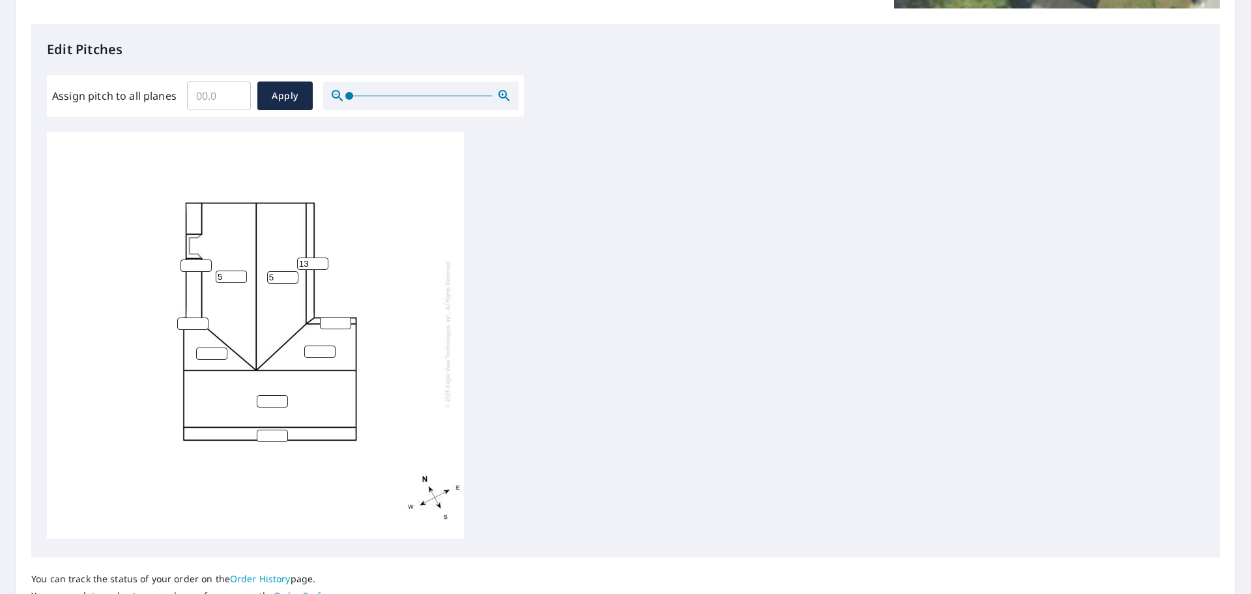
click at [323, 257] on input "13" at bounding box center [312, 263] width 31 height 12
click at [323, 257] on input "14" at bounding box center [312, 263] width 31 height 12
click at [323, 257] on input "15" at bounding box center [312, 263] width 31 height 12
click at [323, 257] on input "16" at bounding box center [312, 263] width 31 height 12
click at [323, 257] on input "17" at bounding box center [312, 263] width 31 height 12
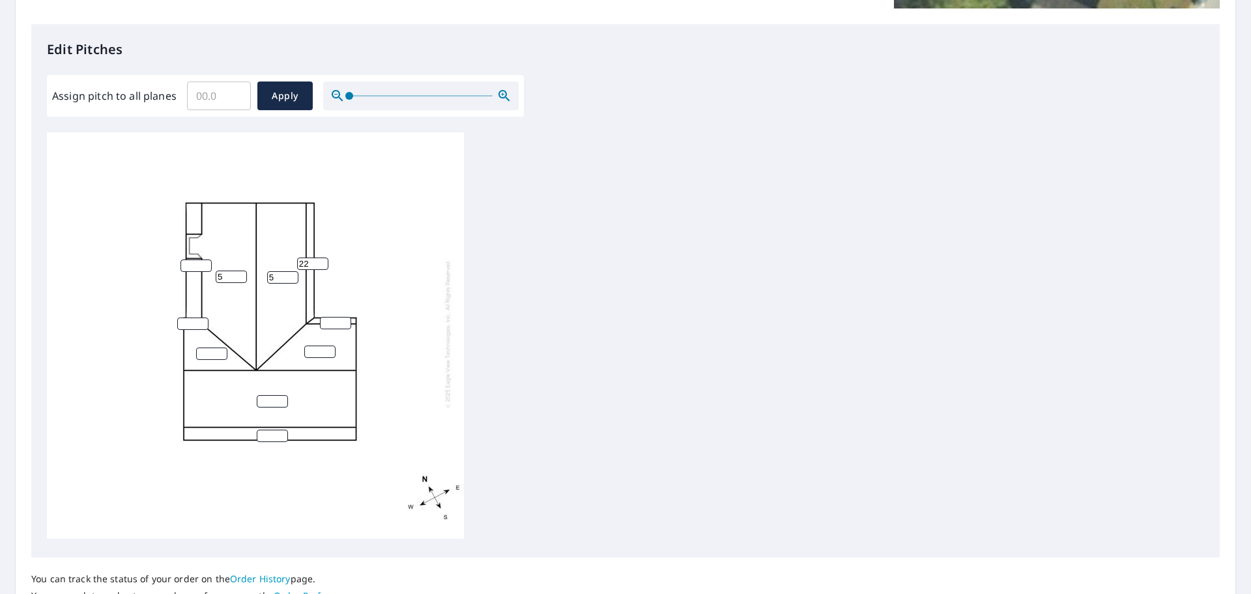
click at [323, 257] on input "22" at bounding box center [312, 263] width 31 height 12
type input "23"
click at [323, 257] on input "23" at bounding box center [312, 263] width 31 height 12
click at [326, 317] on input "number" at bounding box center [335, 323] width 31 height 12
type input "23"
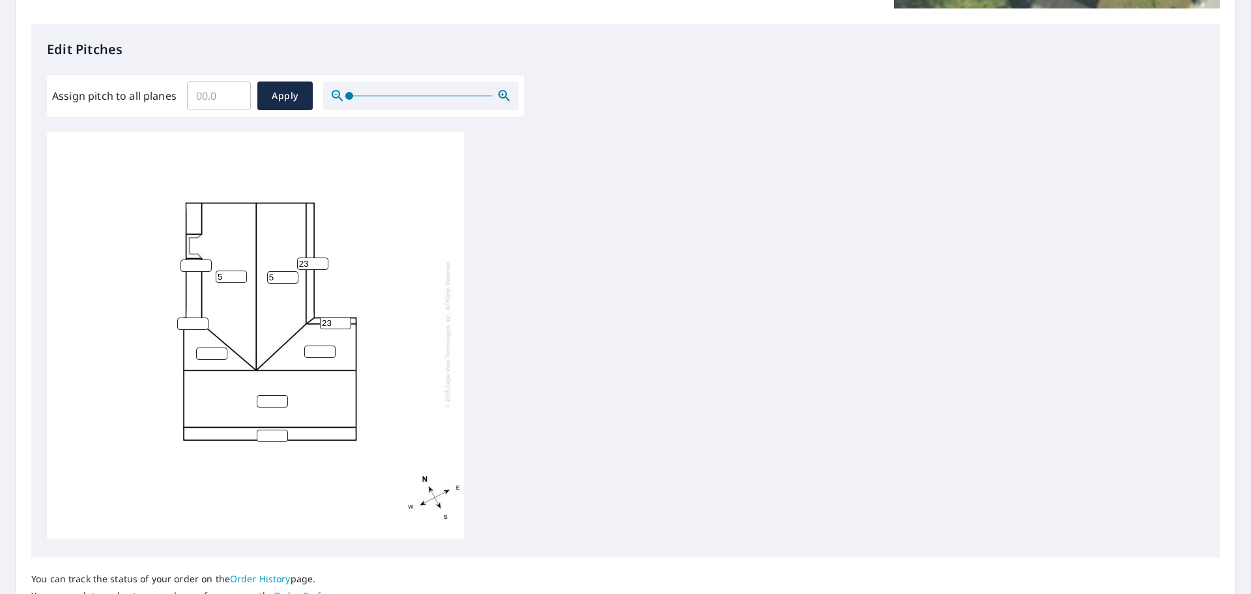
click at [316, 345] on input "number" at bounding box center [319, 351] width 31 height 12
type input "5"
click at [265, 395] on input "number" at bounding box center [272, 401] width 31 height 12
type input "23"
click at [270, 429] on input "number" at bounding box center [272, 435] width 31 height 12
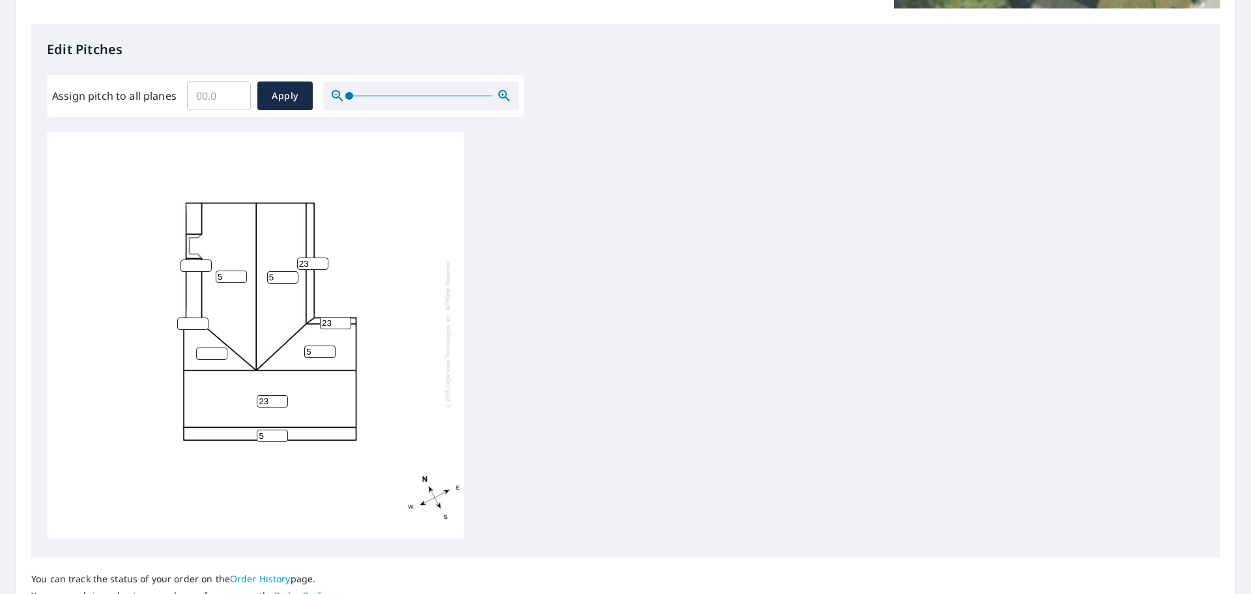
type input "5"
drag, startPoint x: 267, startPoint y: 389, endPoint x: 231, endPoint y: 378, distance: 38.1
click at [233, 377] on div "23 5 5 5 5 23 23" at bounding box center [255, 333] width 417 height 409
type input "5"
drag, startPoint x: 271, startPoint y: 421, endPoint x: 245, endPoint y: 422, distance: 26.1
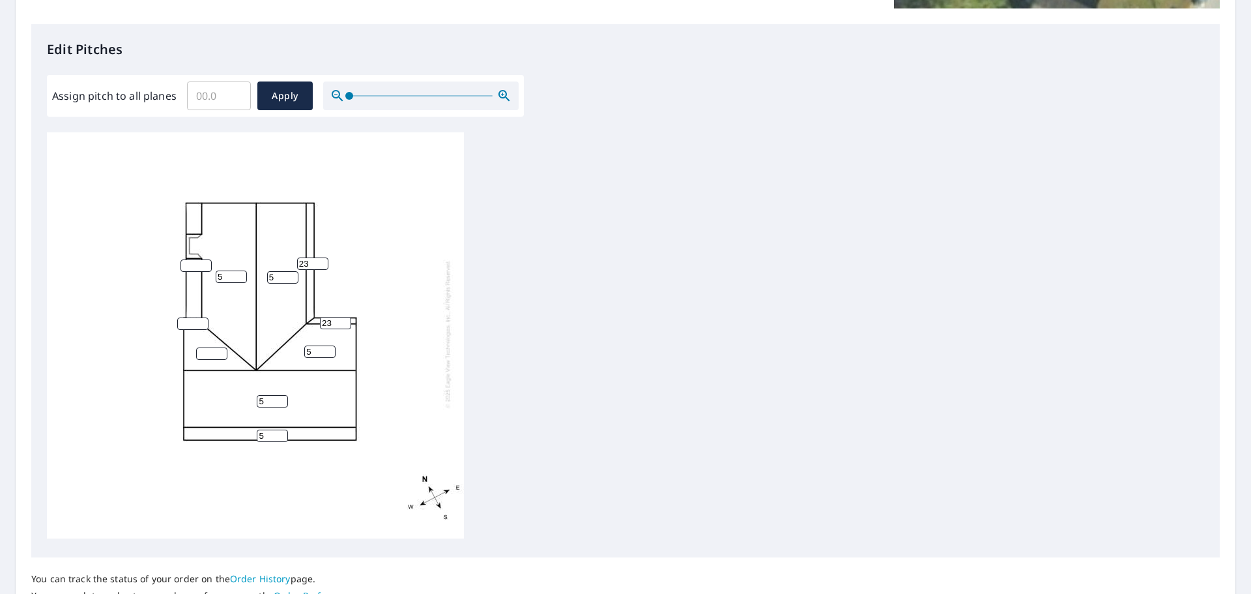
click at [259, 416] on div "5 5 5 5 5 23 23" at bounding box center [255, 333] width 417 height 409
type input "23"
click at [207, 347] on input "number" at bounding box center [211, 353] width 31 height 12
type input "5"
click at [194, 317] on input "number" at bounding box center [192, 323] width 31 height 12
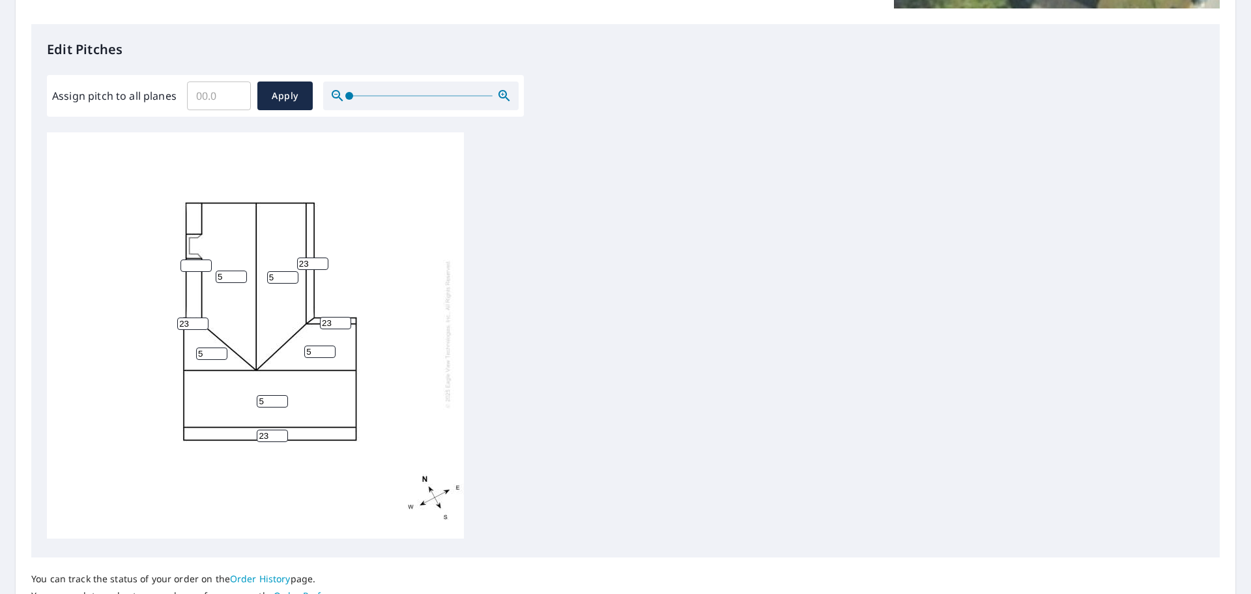
type input "23"
click at [188, 259] on input "number" at bounding box center [196, 265] width 31 height 12
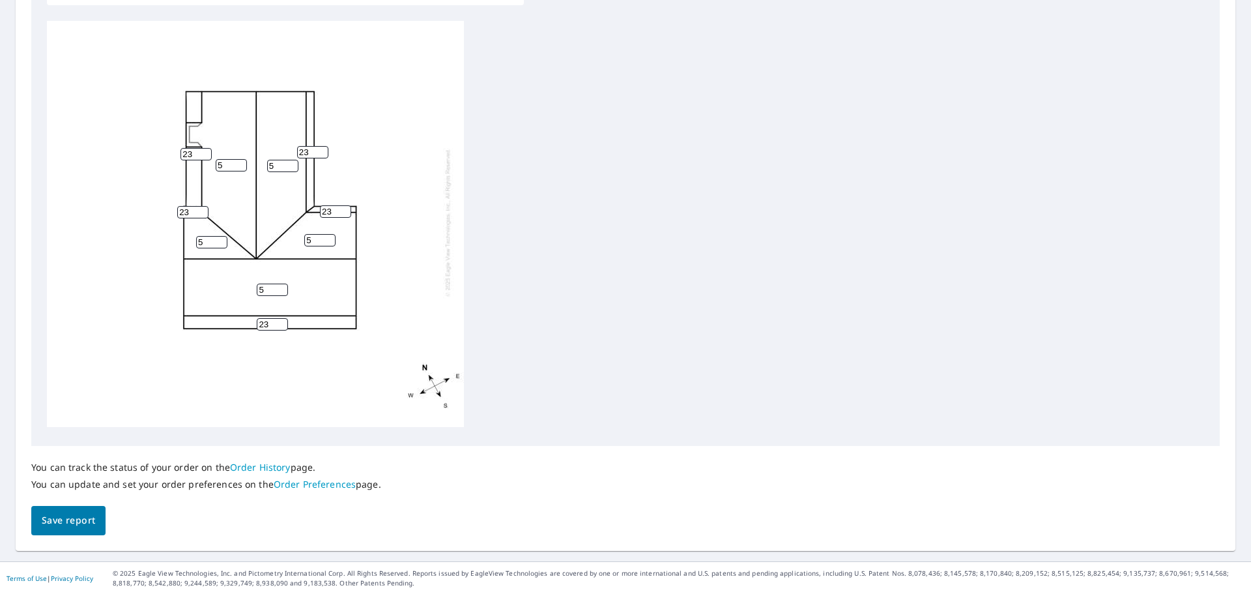
scroll to position [438, 0]
type input "23"
click at [66, 522] on span "Save report" at bounding box center [68, 520] width 53 height 16
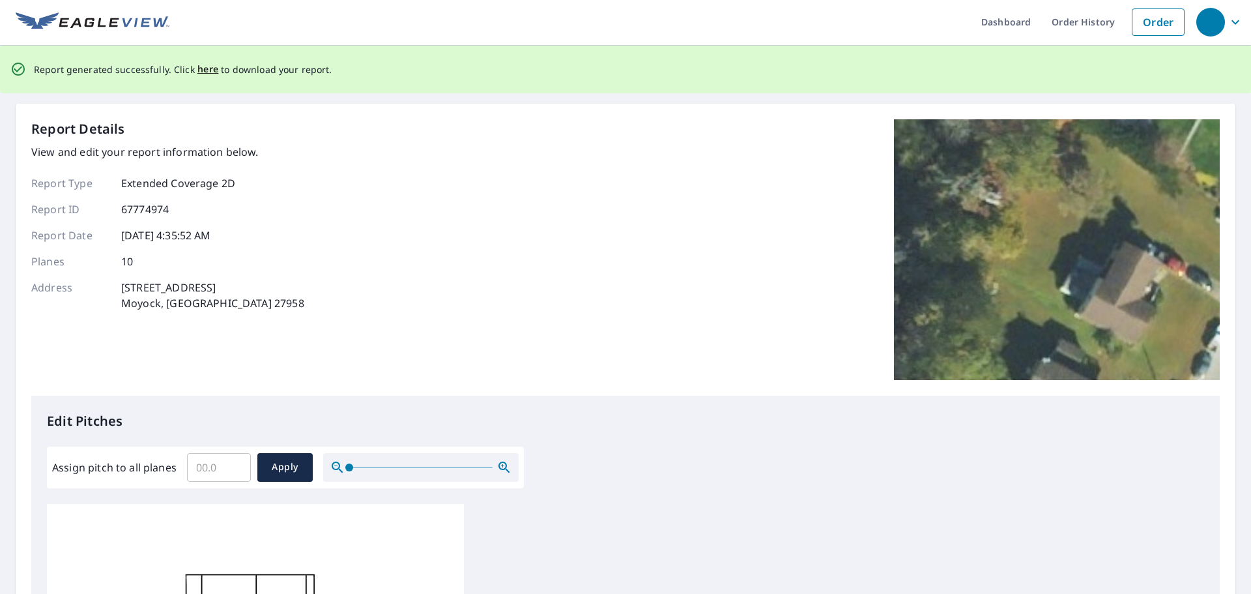
scroll to position [0, 0]
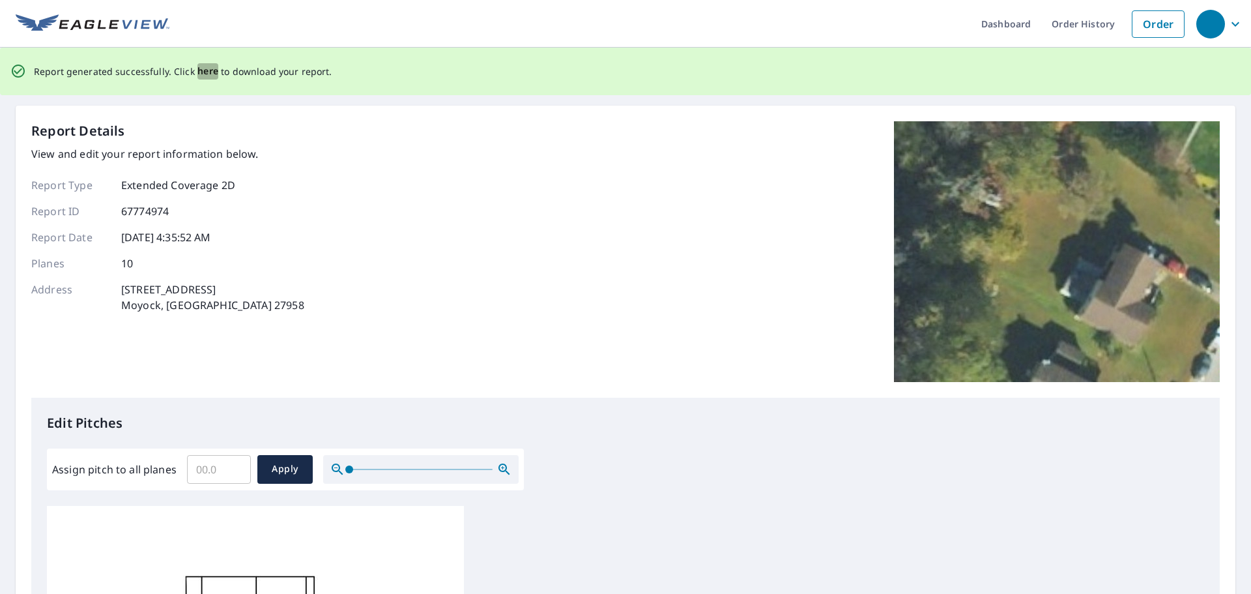
click at [201, 70] on span "here" at bounding box center [208, 71] width 22 height 16
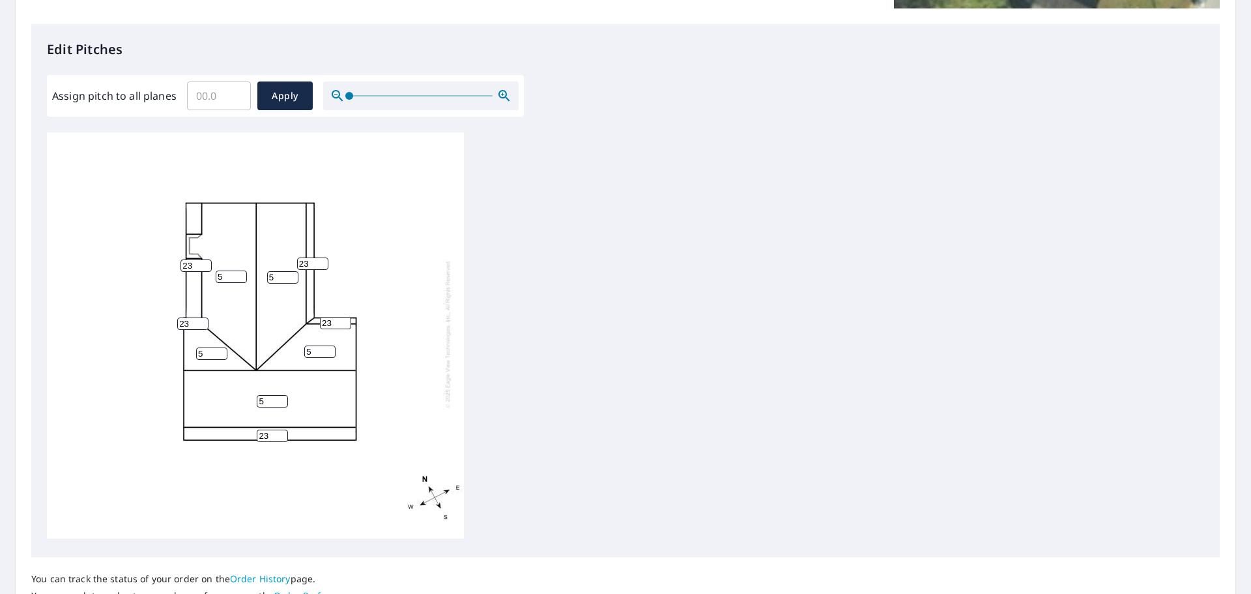
scroll to position [14, 0]
